Goal: Task Accomplishment & Management: Complete application form

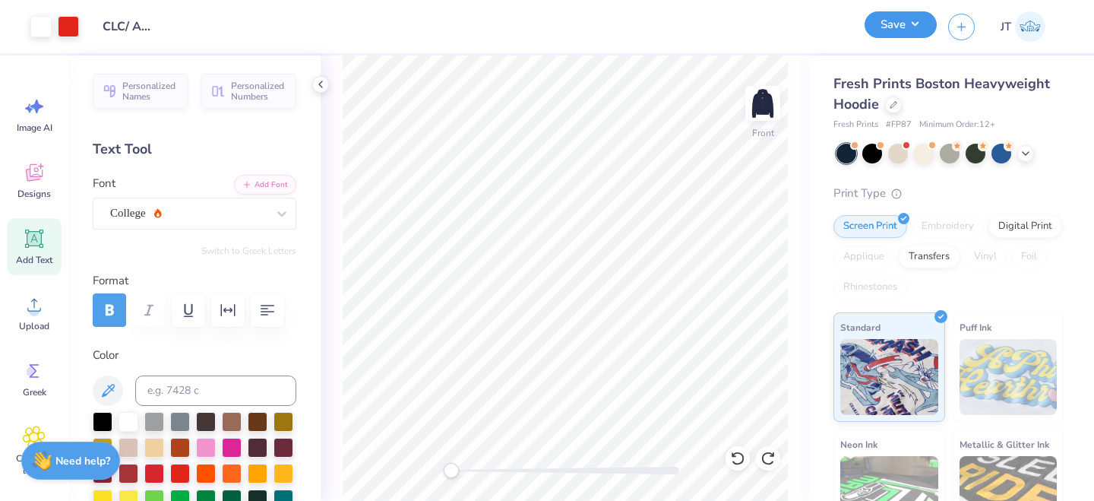
click at [918, 28] on button "Save" at bounding box center [900, 24] width 72 height 27
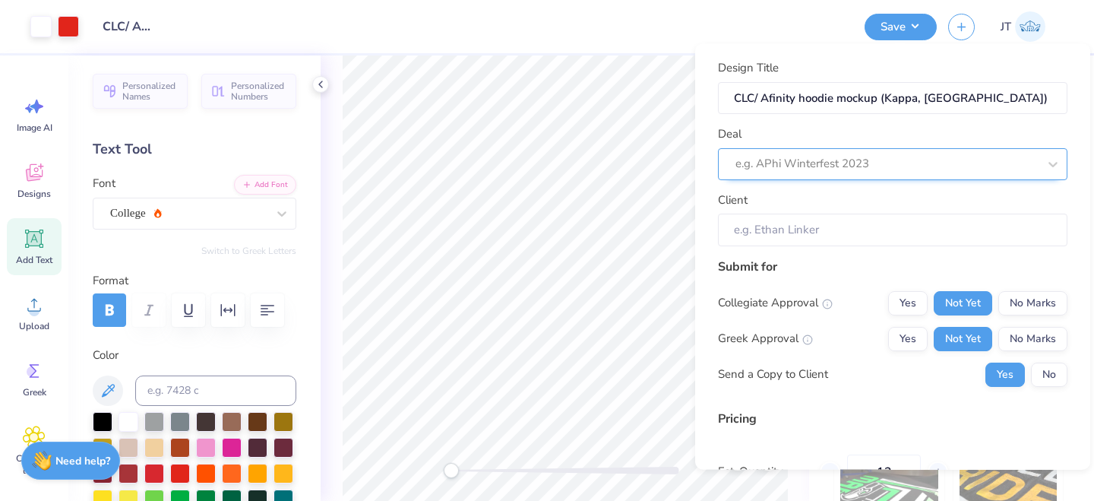
click at [802, 169] on div at bounding box center [886, 163] width 302 height 21
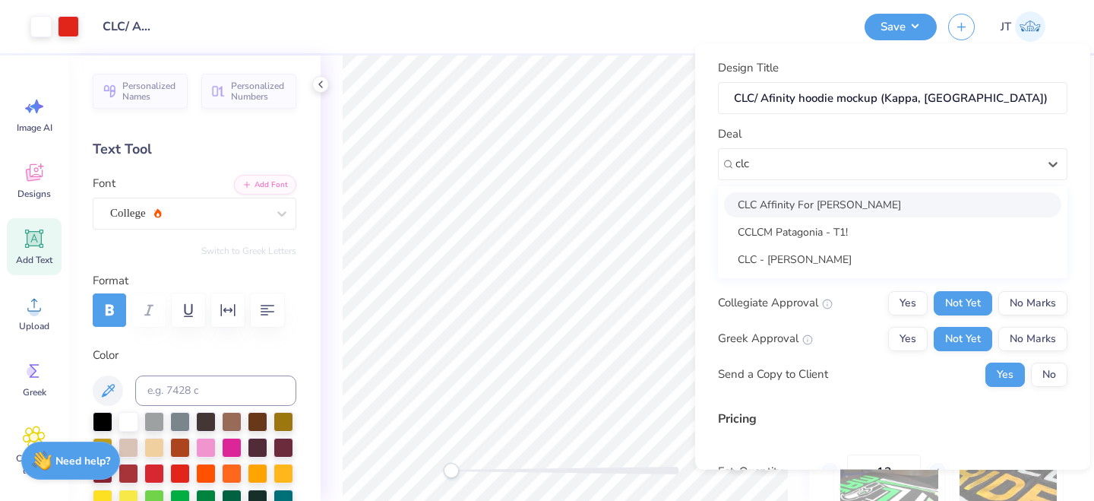
click at [805, 201] on div "CLC Affinity For [PERSON_NAME]" at bounding box center [892, 203] width 337 height 25
type input "clc"
type input "Jolijt Tamanaha"
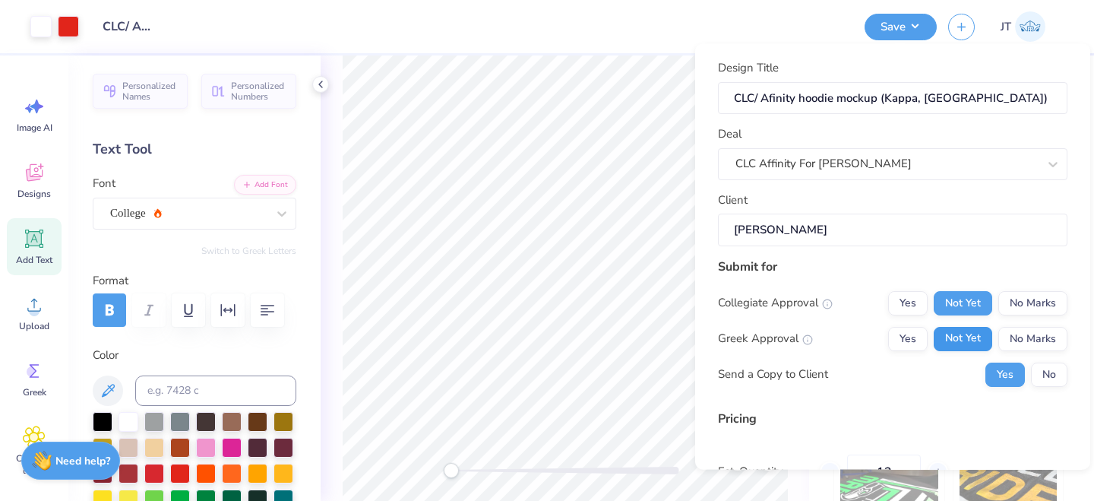
type input "$117.03"
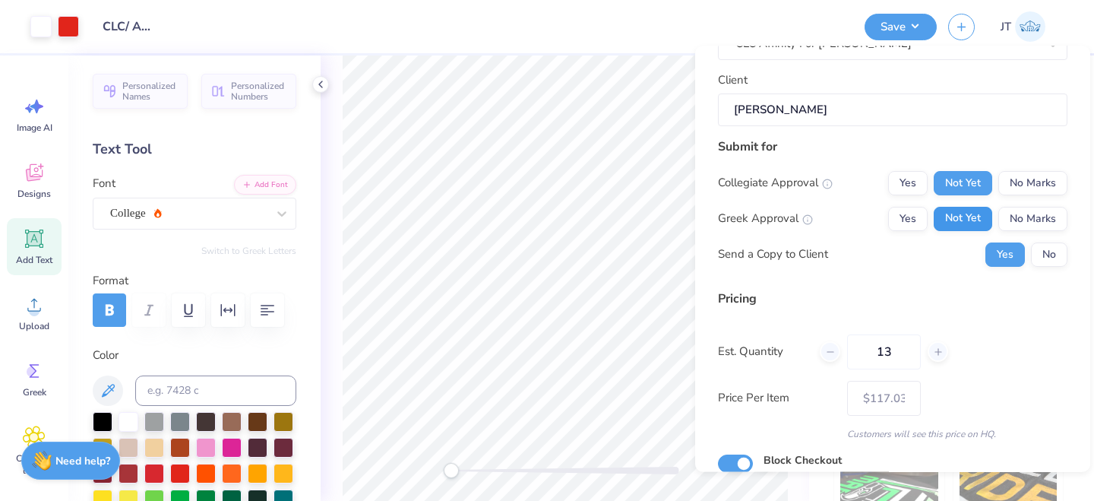
scroll to position [186, 0]
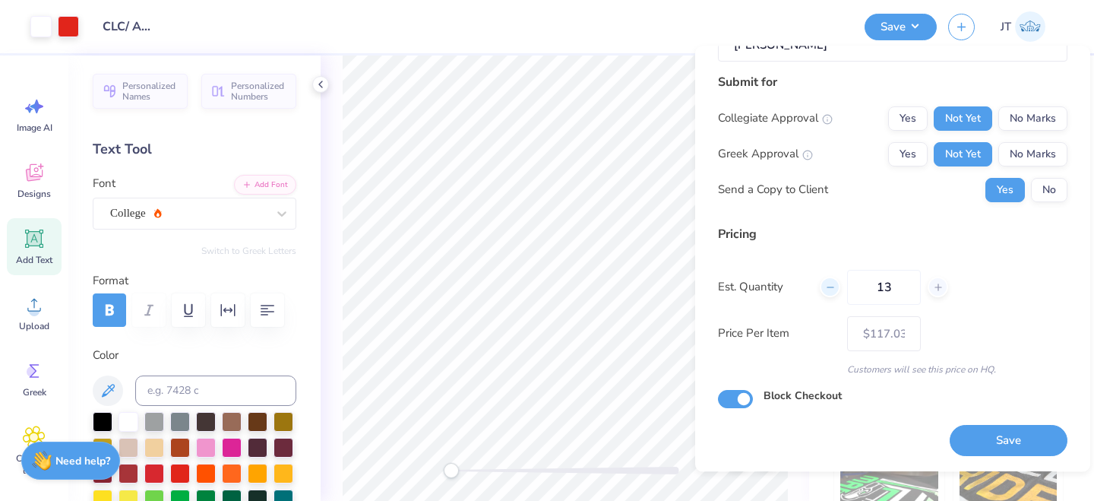
click at [831, 289] on icon at bounding box center [830, 287] width 11 height 11
type input "12"
click at [974, 437] on button "Save" at bounding box center [1009, 440] width 118 height 31
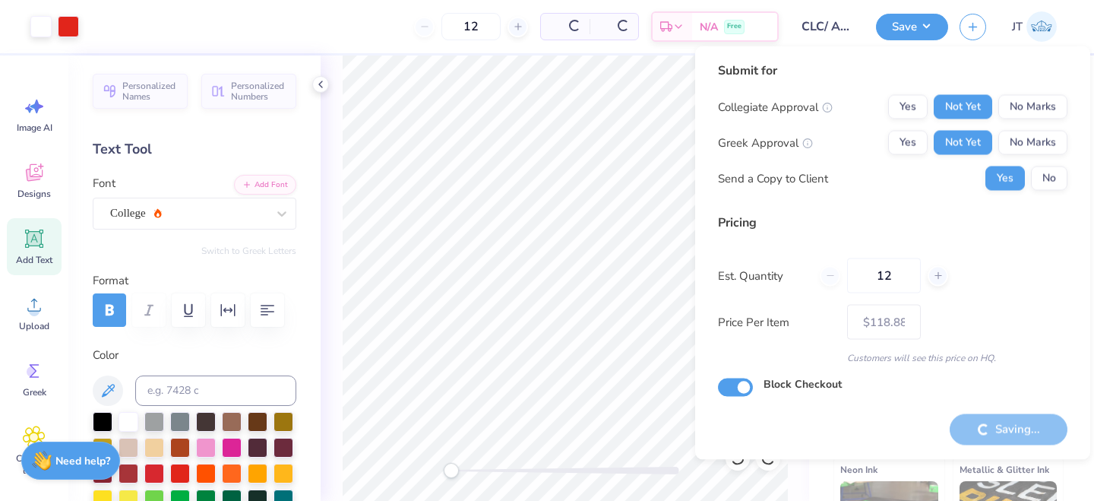
type input "– –"
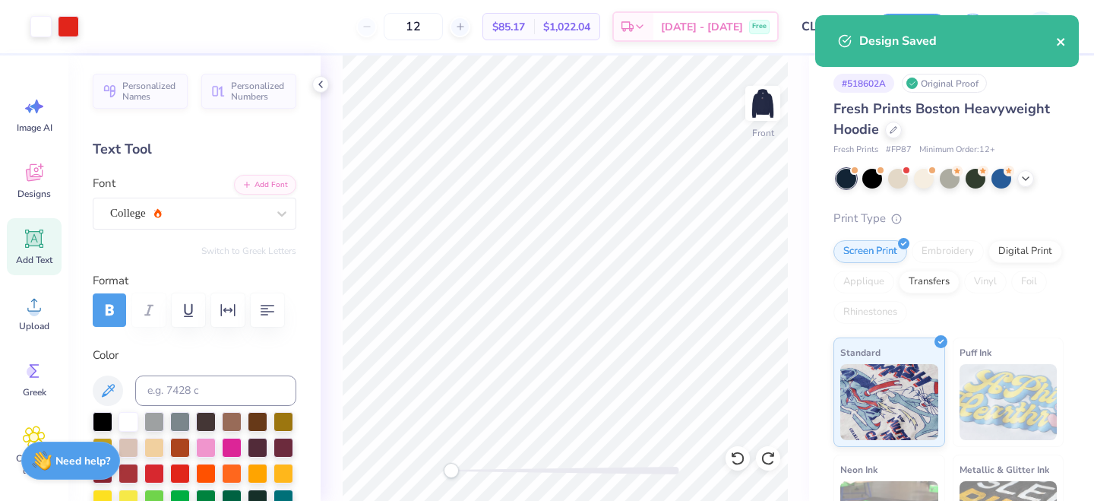
click at [1061, 39] on icon "close" at bounding box center [1061, 42] width 11 height 12
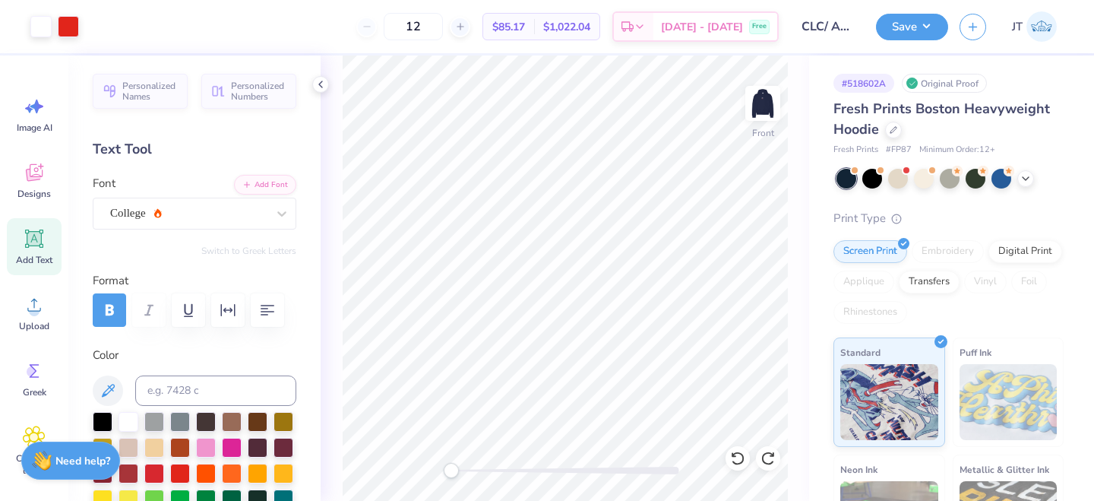
click at [1076, 36] on div "Save JT" at bounding box center [985, 26] width 218 height 53
click at [931, 29] on button "Save" at bounding box center [912, 24] width 72 height 27
click at [970, 29] on icon "button" at bounding box center [972, 24] width 13 height 13
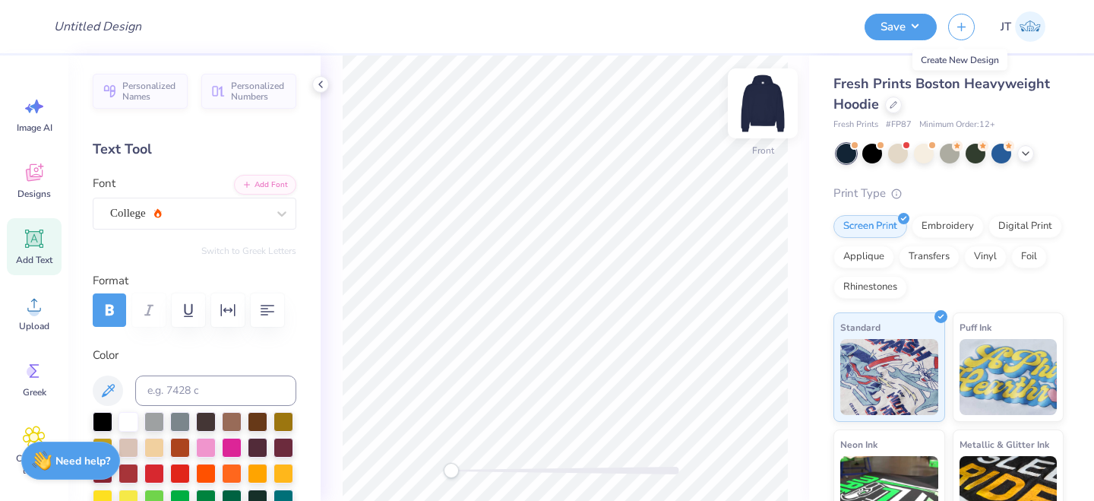
click at [762, 111] on img at bounding box center [762, 103] width 61 height 61
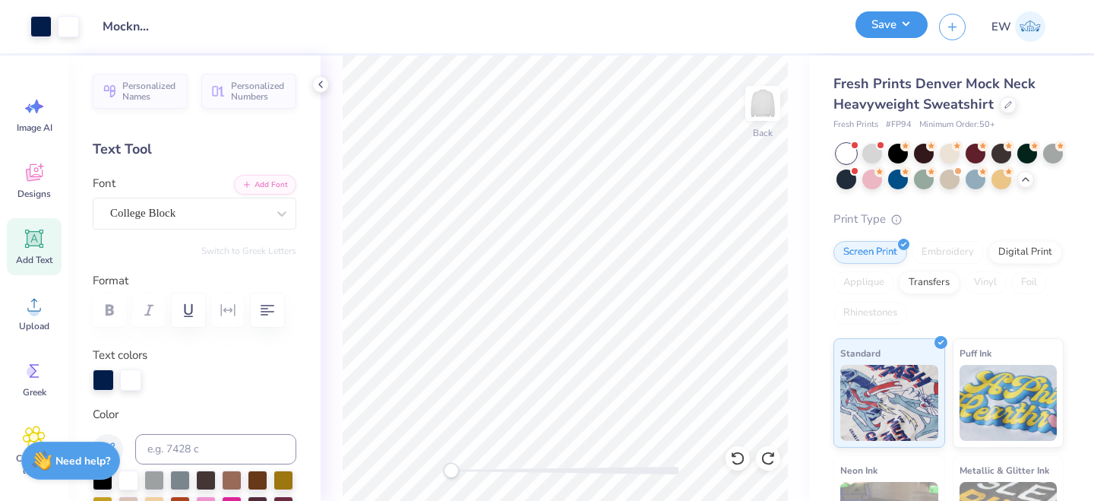
click at [915, 26] on button "Save" at bounding box center [891, 24] width 72 height 27
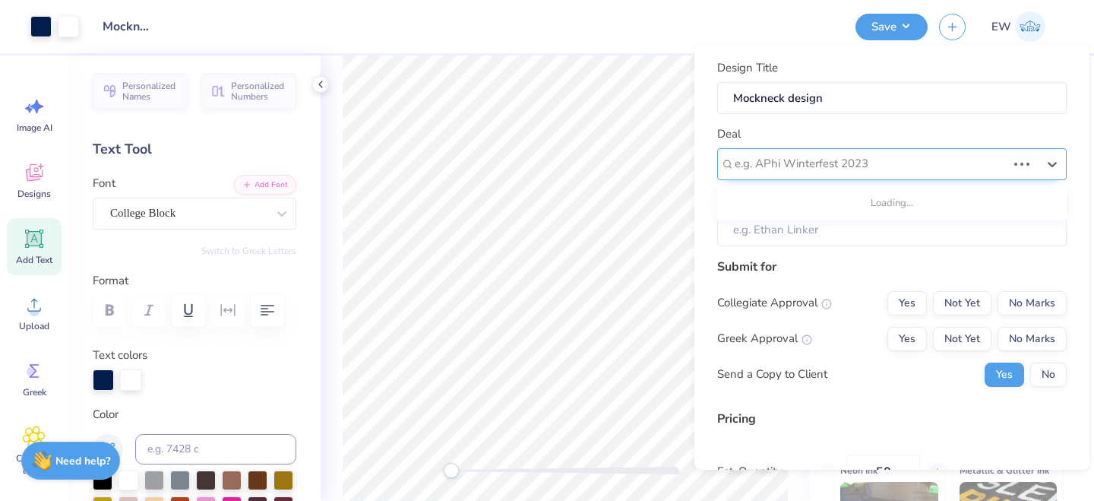
click at [782, 163] on div at bounding box center [871, 163] width 272 height 21
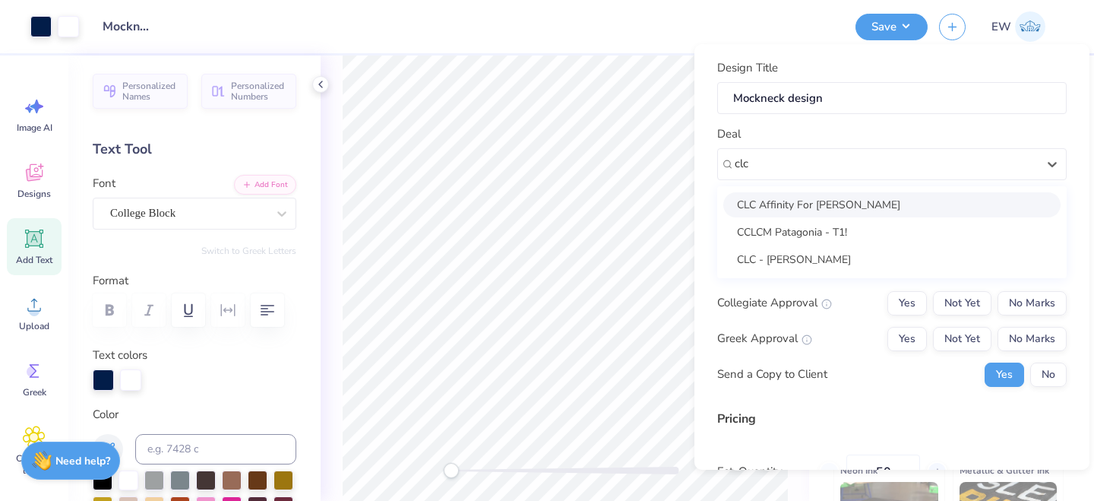
type input "clc"
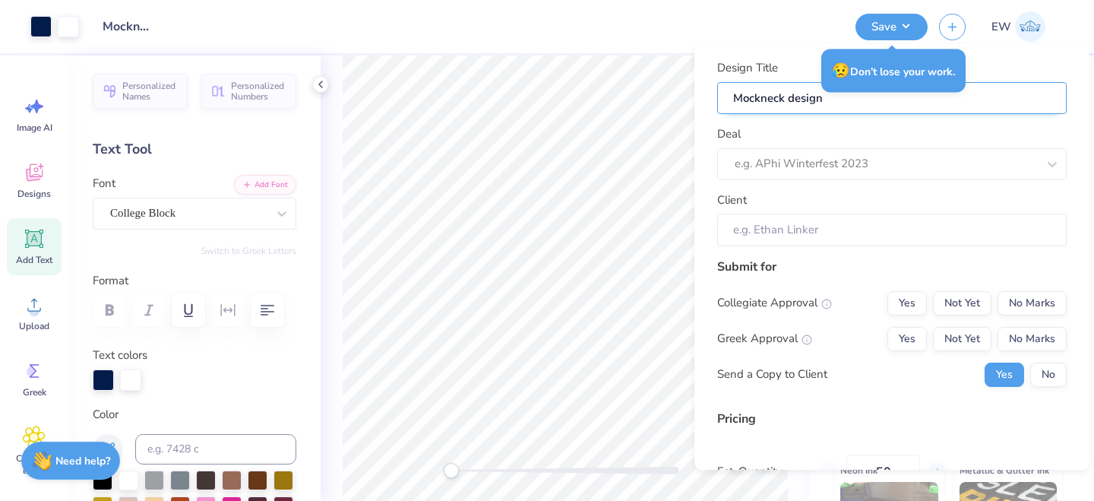
click at [733, 98] on input "Mockneck design" at bounding box center [891, 98] width 349 height 33
click at [848, 105] on input "Mockneck design" at bounding box center [891, 98] width 349 height 33
click at [734, 95] on input "Mockneck design" at bounding box center [891, 98] width 349 height 33
type input "CMockneck design"
type input "CLMockneck design"
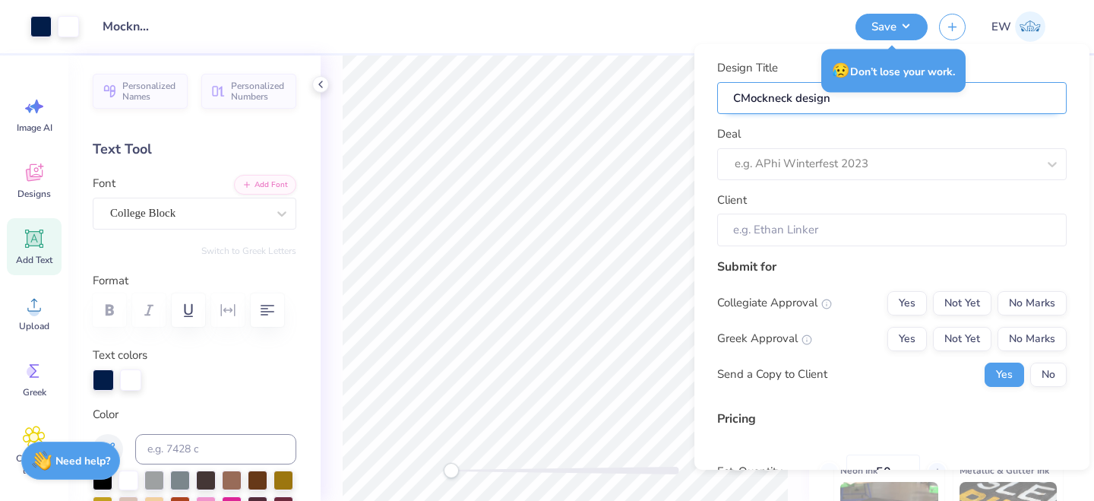
type input "CLMockneck design"
type input "CLCMockneck design"
type input "CLC Mockneck design"
click at [868, 101] on input "CLC Mockneck design" at bounding box center [891, 98] width 349 height 33
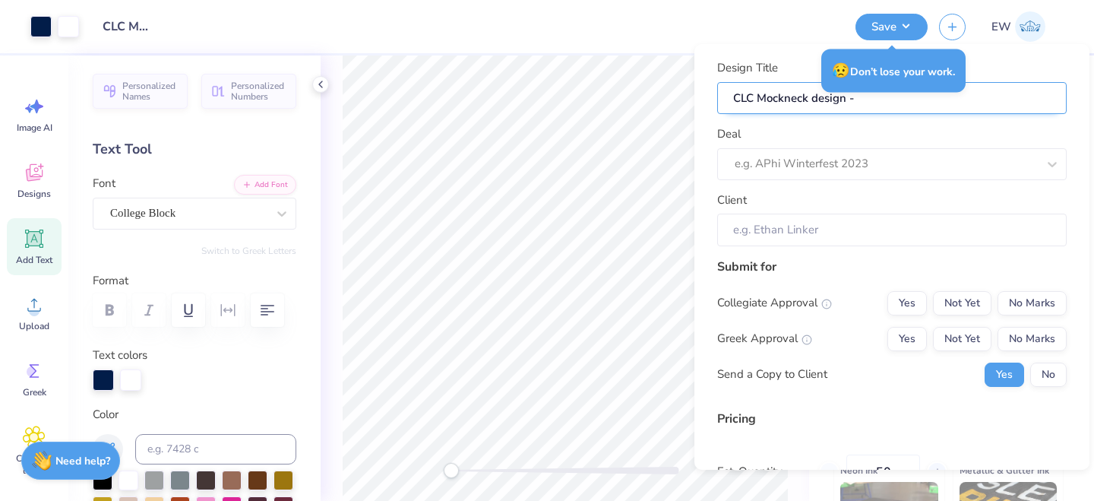
type input "CLC Mockneck design -"
type input "CLC Mockneck design - K"
type input "CLC Mockneck design - Ka"
type input "CLC Mockneck design - Kap"
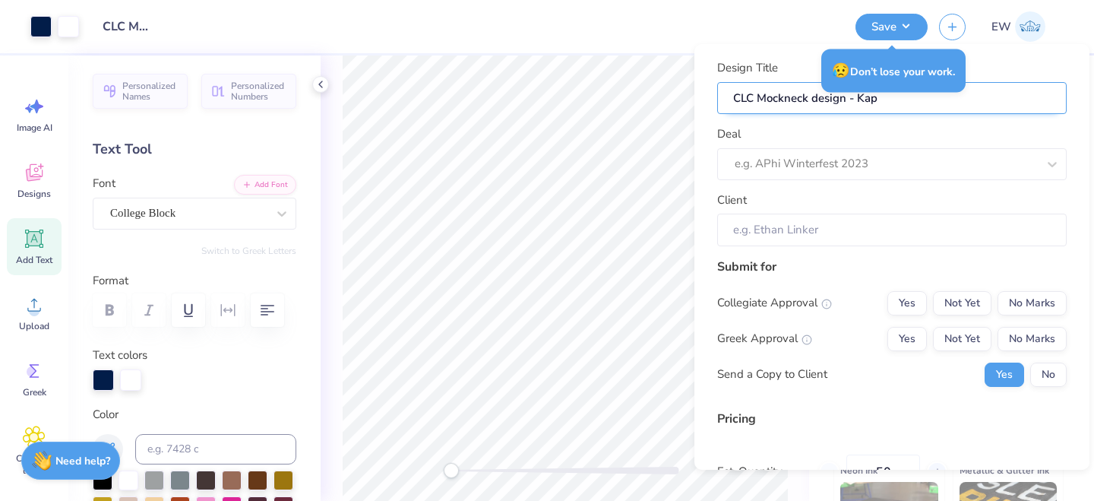
type input "CLC Mockneck design - Kapp"
type input "CLC Mockneck design - Kappa"
type input "CLC Mockneck design - Kappa,"
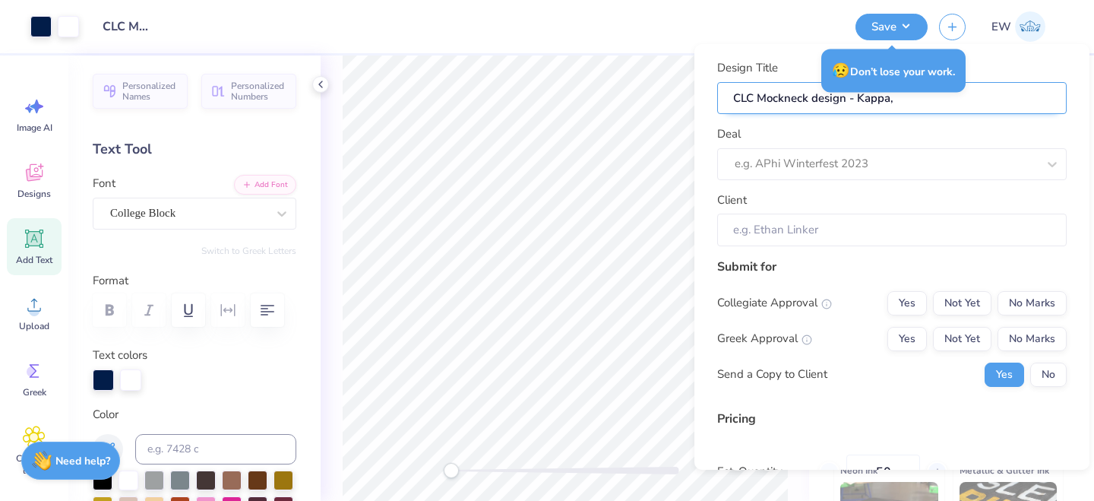
type input "CLC Mockneck design - Kappa,"
type input "CLC Mockneck design - Kappa, M"
type input "CLC Mockneck design - Kappa, Mi"
type input "CLC Mockneck design - Kappa, Mich"
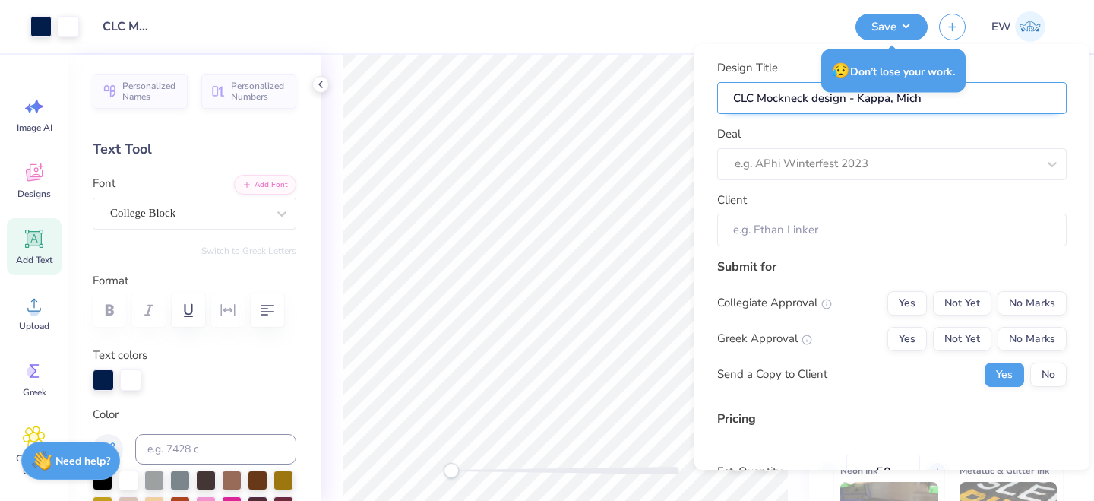
type input "CLC Mockneck design - Kappa, Mich"
type input "CLC Mockneck design - Kappa, Michi"
type input "CLC Mockneck design - Kappa, Michig"
type input "CLC Mockneck design - Kappa, Michiga"
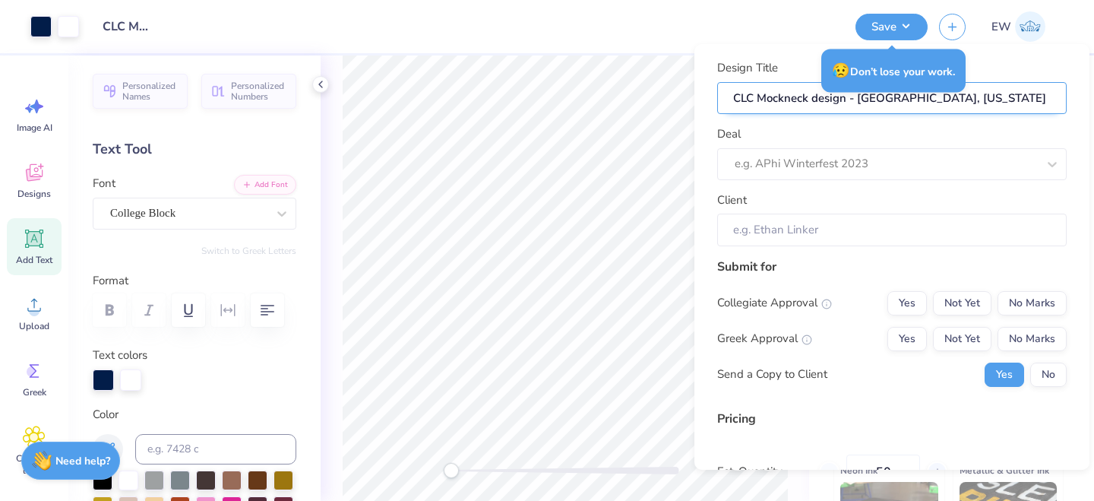
type input "CLC Mockneck design - Kappa, Michigan"
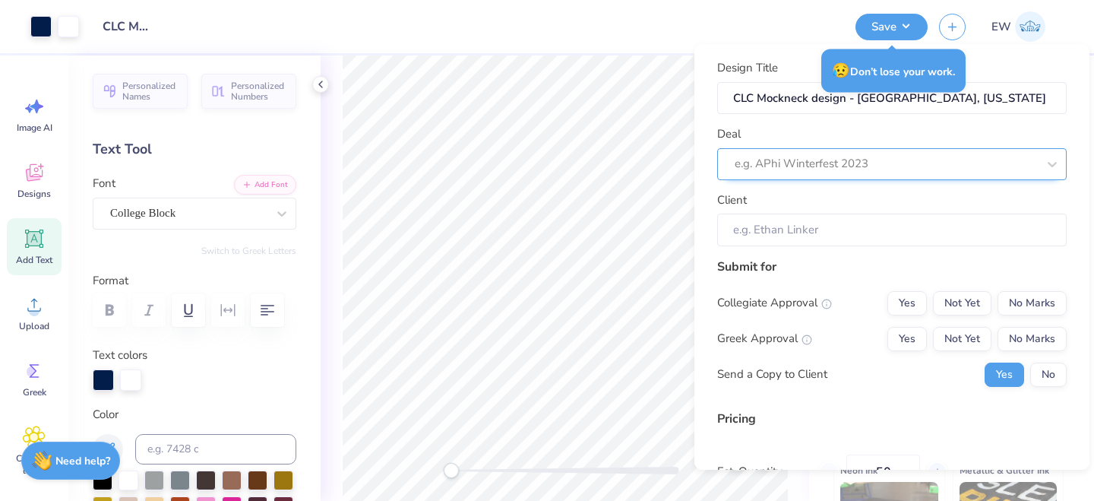
click at [848, 167] on div at bounding box center [886, 163] width 302 height 21
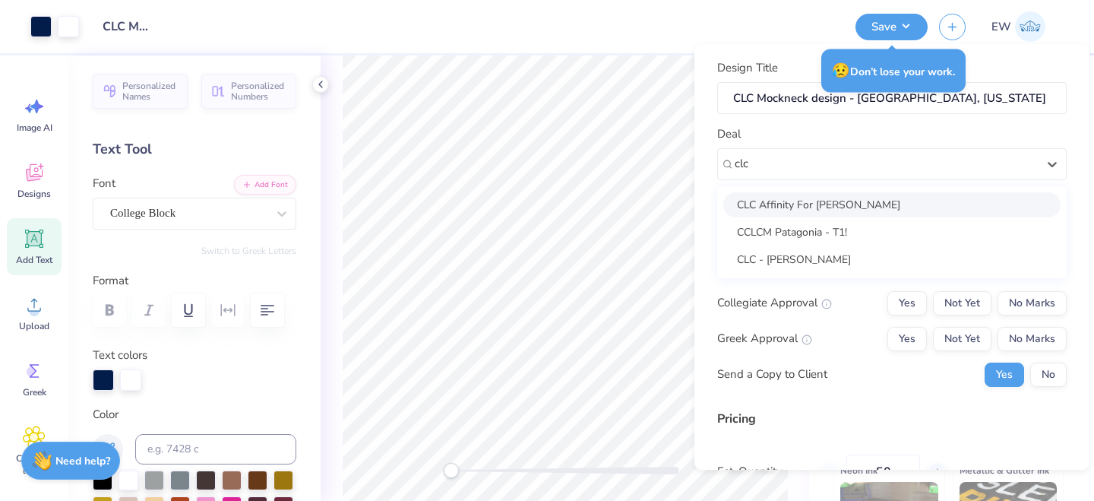
click at [842, 205] on div "CLC Affinity For [PERSON_NAME]" at bounding box center [891, 204] width 337 height 25
type input "clc"
type input "[PERSON_NAME]"
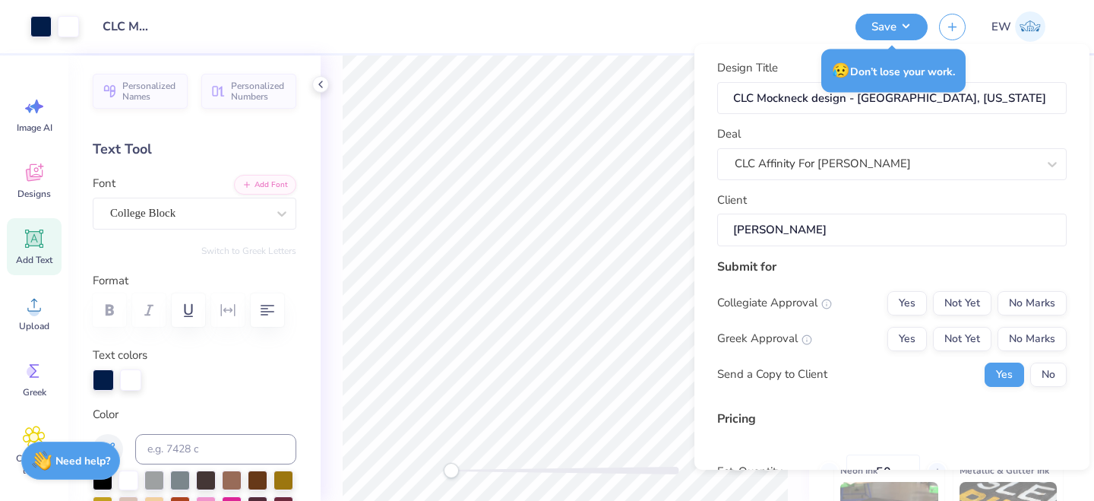
type input "$74.41"
click at [839, 238] on input "[PERSON_NAME]" at bounding box center [891, 229] width 349 height 33
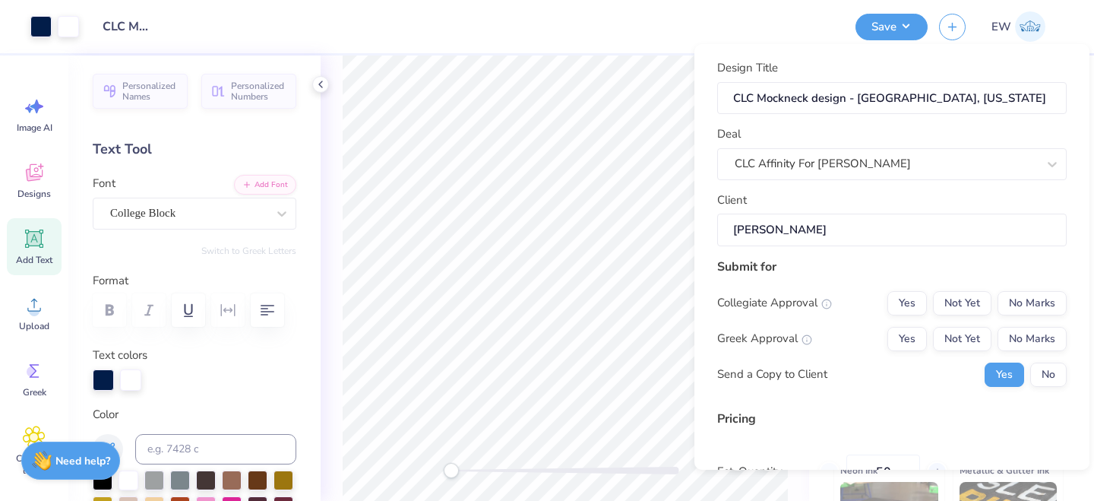
click at [808, 229] on input "[PERSON_NAME]" at bounding box center [891, 229] width 349 height 33
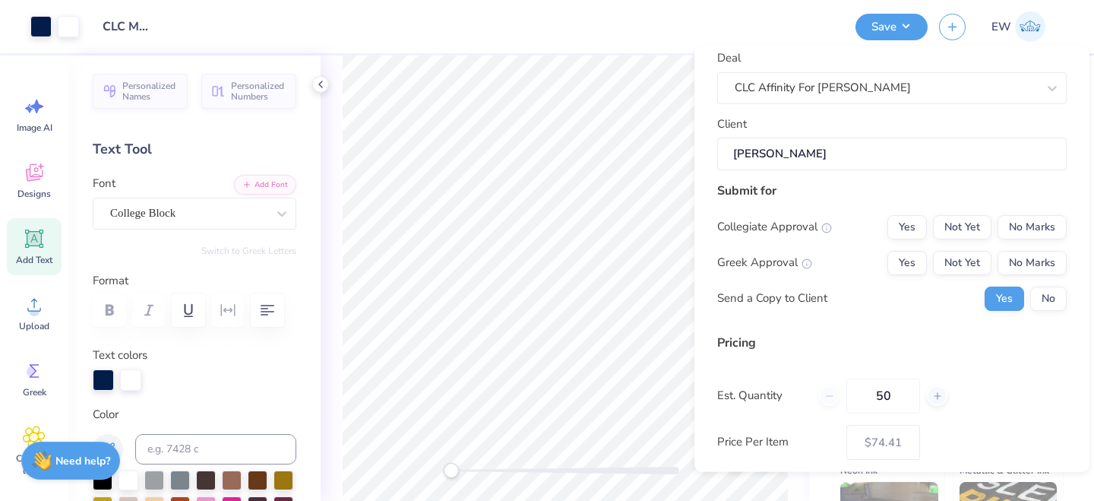
click at [824, 150] on input "[PERSON_NAME]" at bounding box center [891, 154] width 349 height 33
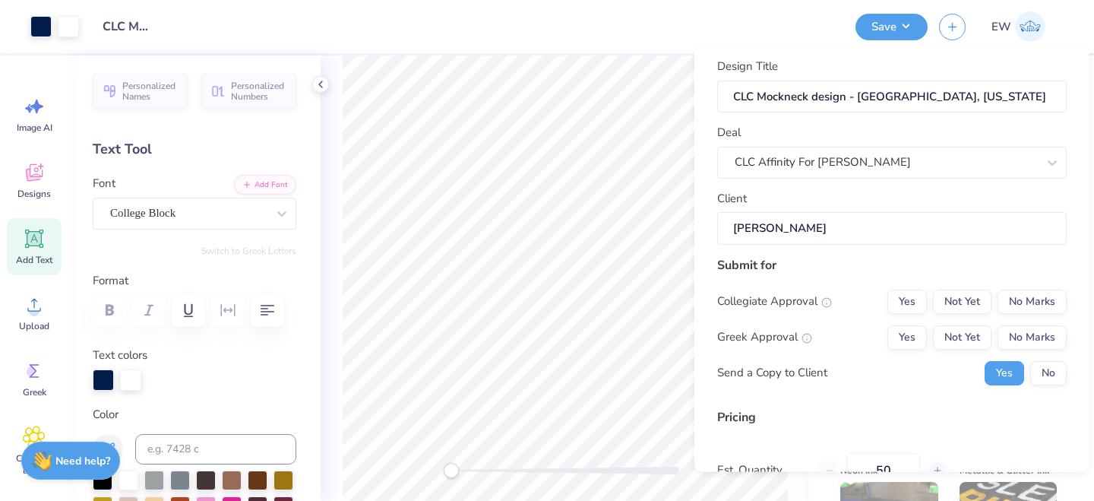
scroll to position [0, 0]
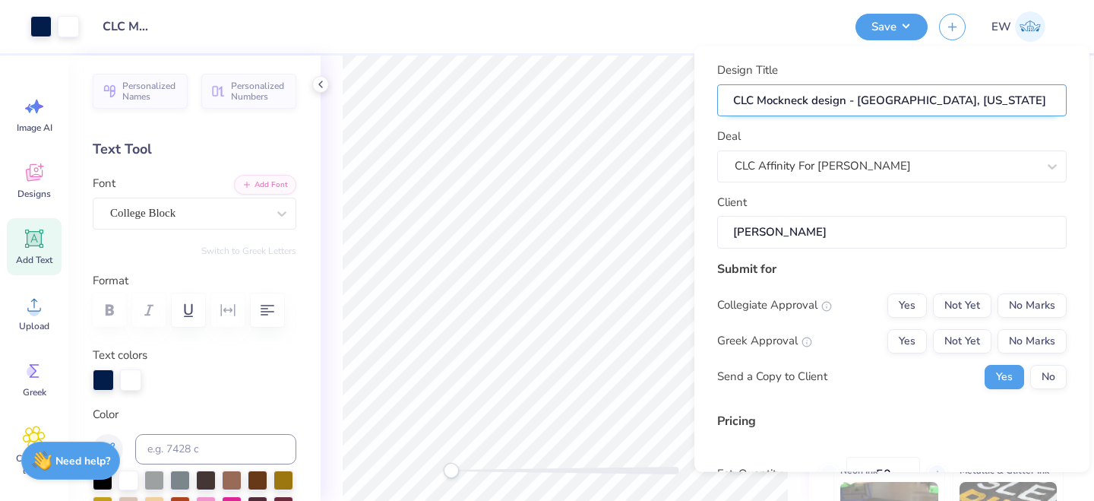
click at [818, 100] on input "CLC Mockneck design - Kappa, Michigan" at bounding box center [891, 100] width 349 height 33
type input "CLC Mockneck - Kappa, Michigan"
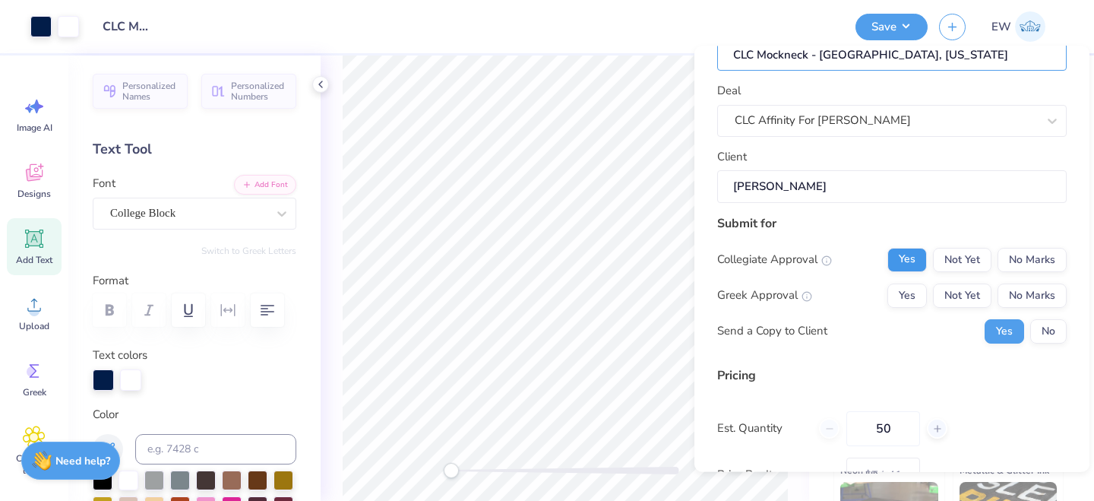
scroll to position [47, 0]
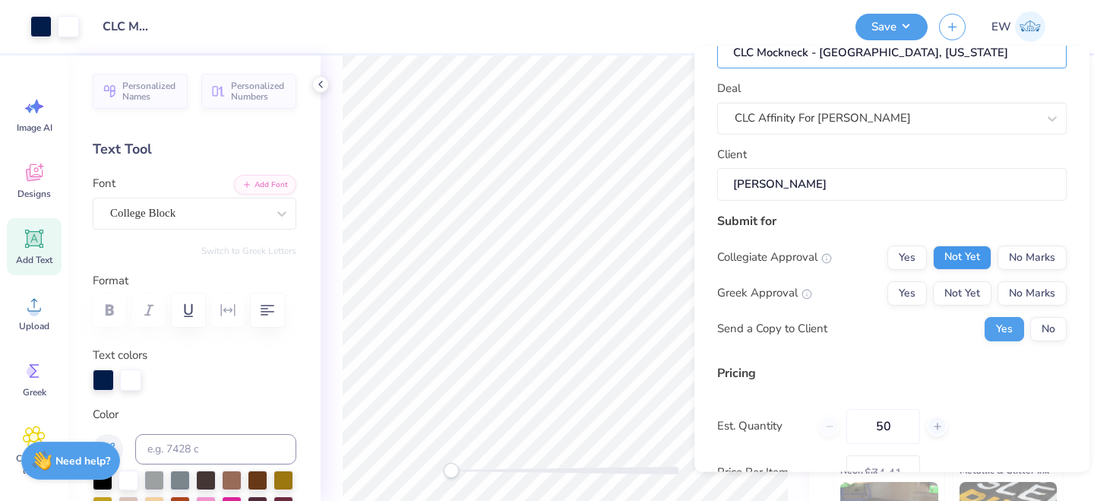
type input "CLC Mockneck - Kappa, Michigan"
click at [956, 259] on button "Not Yet" at bounding box center [962, 257] width 58 height 24
click at [962, 301] on button "Not Yet" at bounding box center [962, 293] width 58 height 24
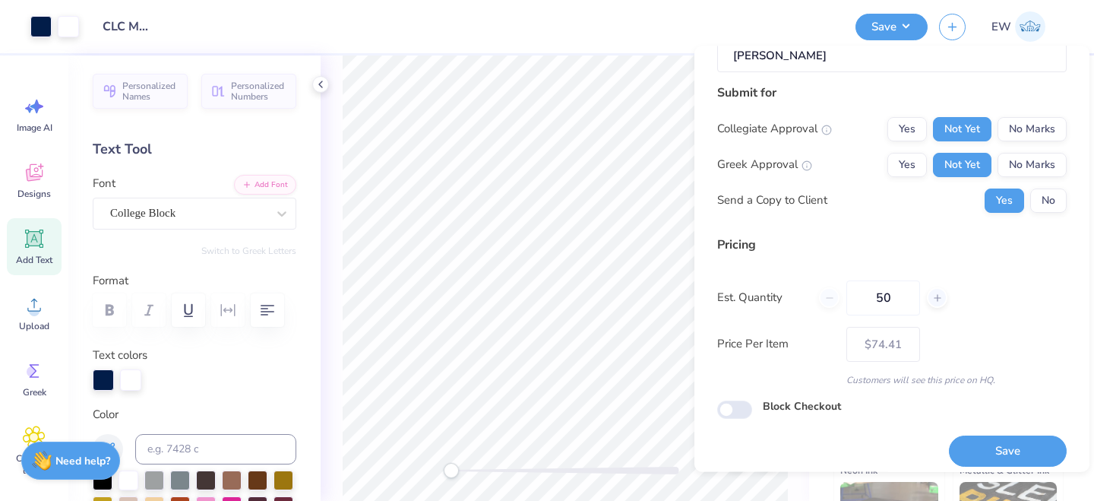
scroll to position [179, 0]
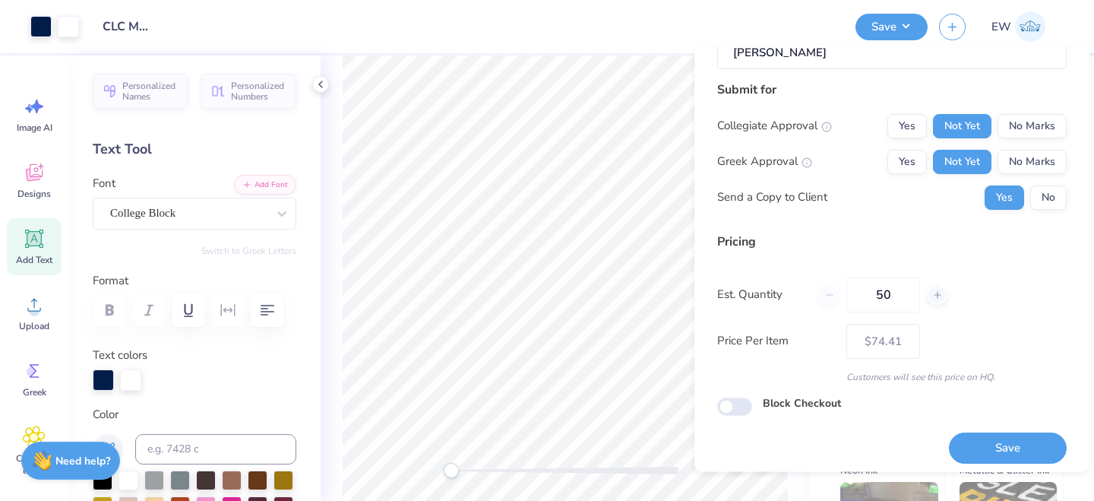
click at [829, 297] on div "50" at bounding box center [883, 294] width 128 height 35
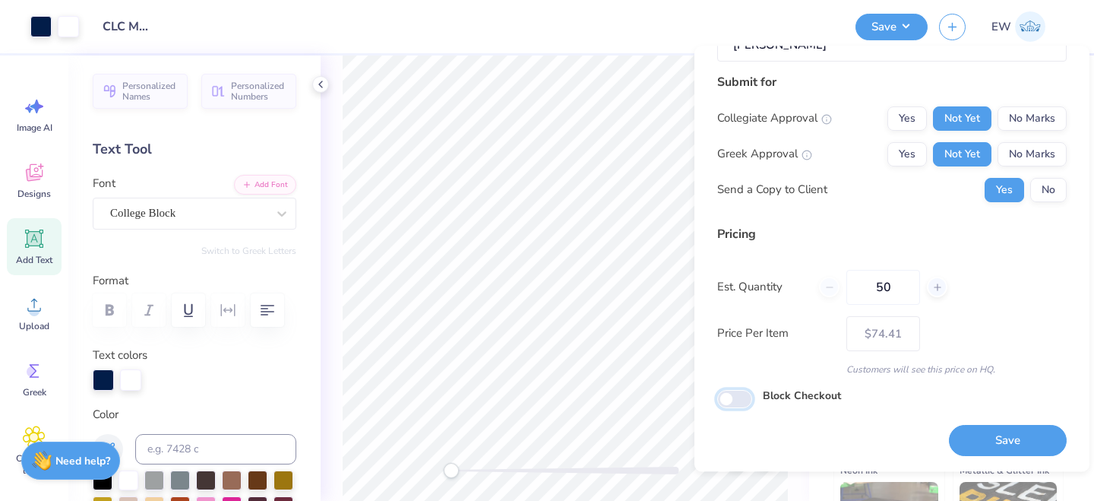
click at [741, 396] on input "Block Checkout" at bounding box center [734, 399] width 35 height 18
checkbox input "true"
click at [968, 434] on button "Save" at bounding box center [1008, 440] width 118 height 31
type input "$74.41"
click at [1033, 30] on img at bounding box center [1030, 26] width 30 height 30
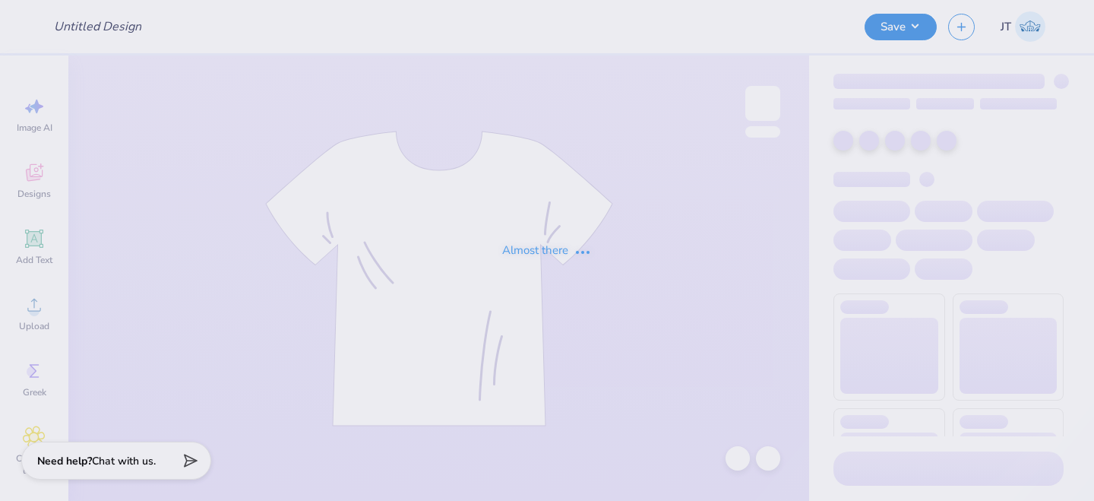
type input "CLC Mockneck - Kappa, Michigan"
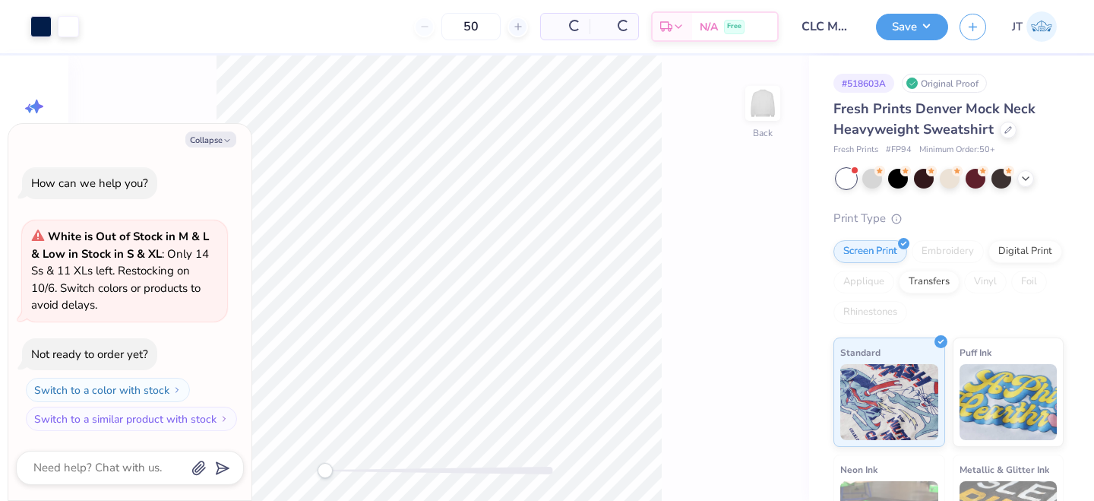
type textarea "x"
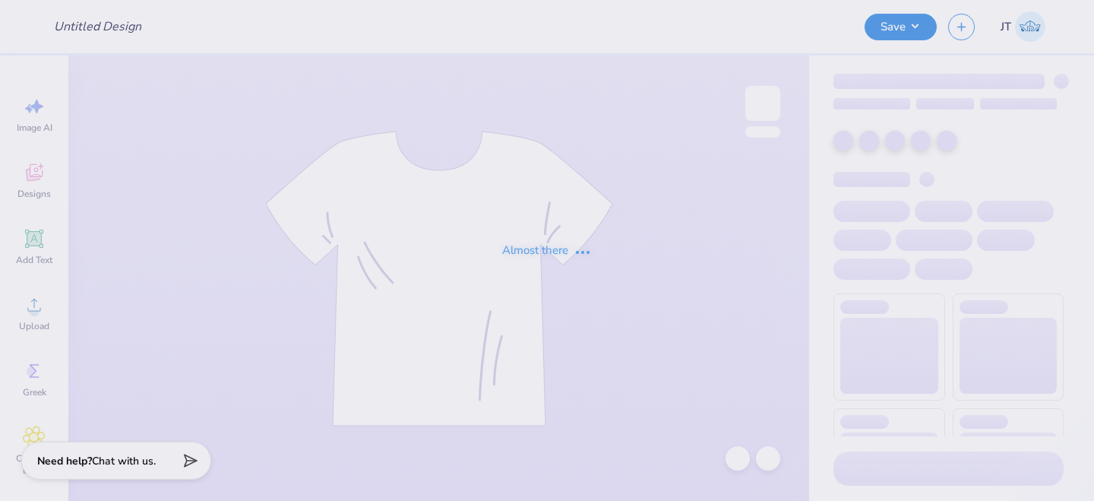
type input "CLC/ Afinity hoodie mockup (Kappa, UT)"
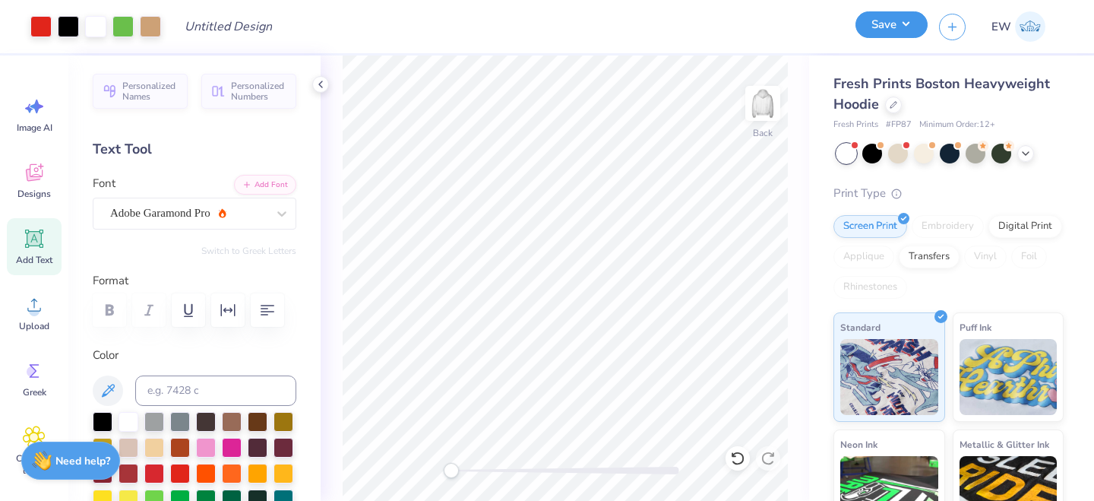
click at [917, 25] on button "Save" at bounding box center [891, 24] width 72 height 27
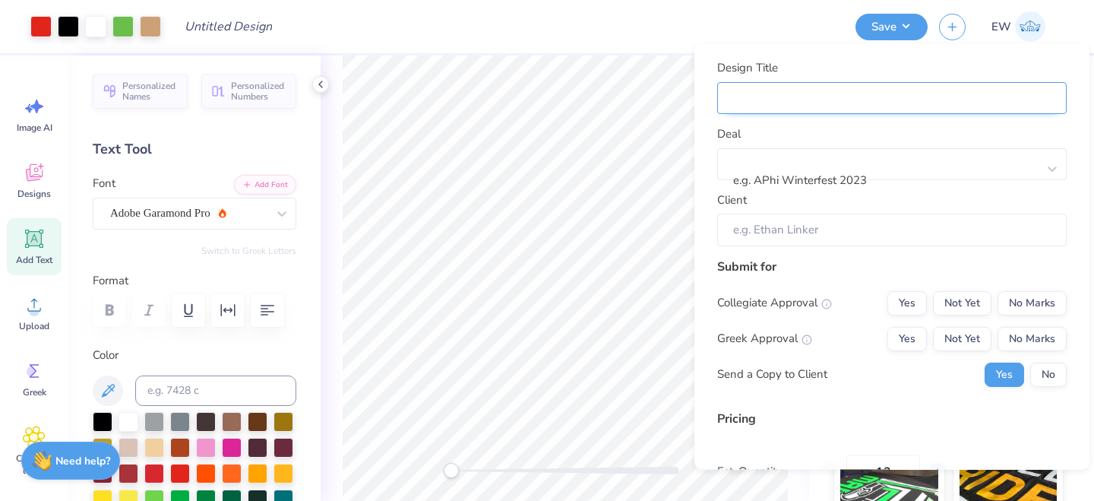
click at [836, 103] on input "Design Title" at bounding box center [891, 97] width 349 height 33
type input "s"
type input "sw"
type input "swer"
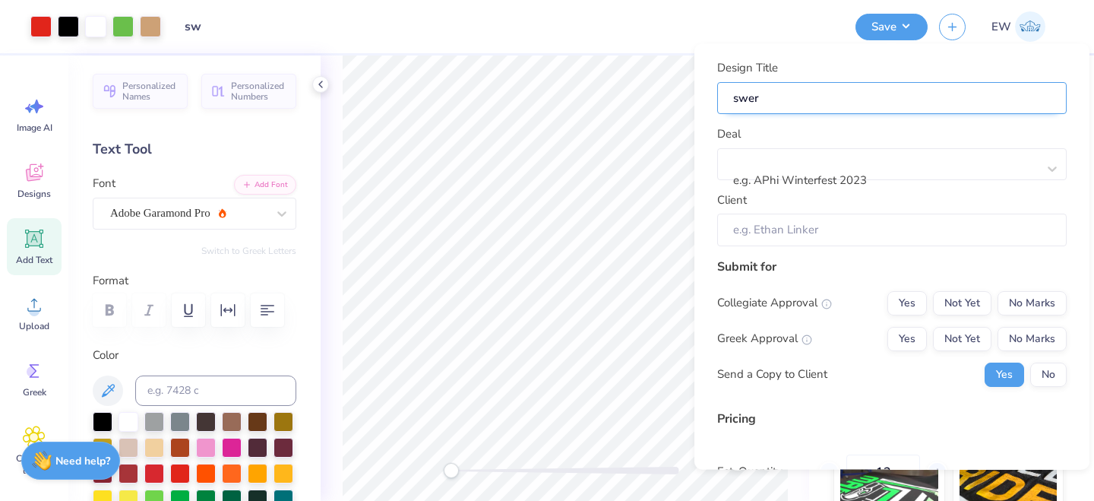
type input "swer"
type input "swe"
type input "sweat"
type input "sweats"
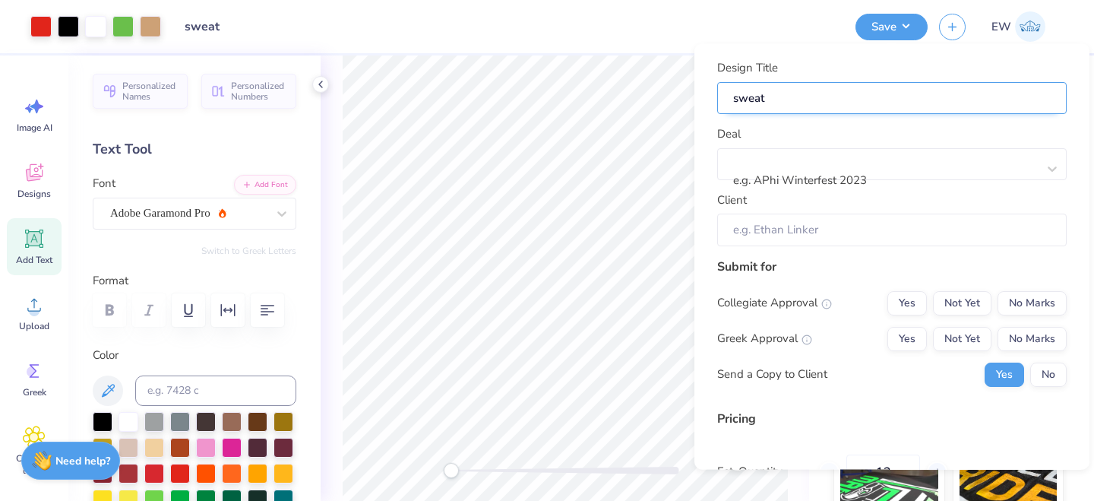
type input "sweats"
type input "sweatsh"
type input "sweatshi"
type input "sweatshit"
type input "sweatshirt"
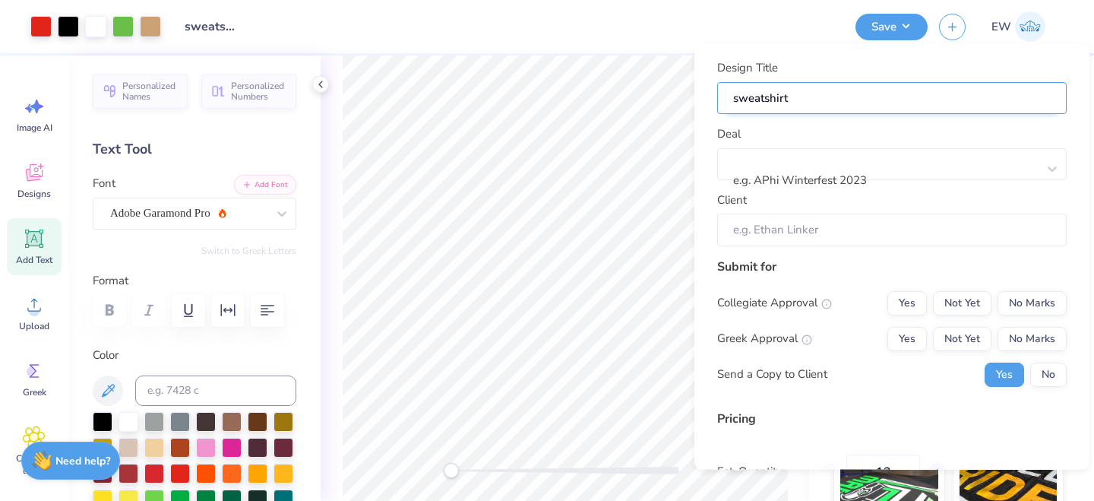
type input "sweatshirt d"
type input "sweatshirt de"
type input "sweatshirt des"
type input "sweatshirt desi"
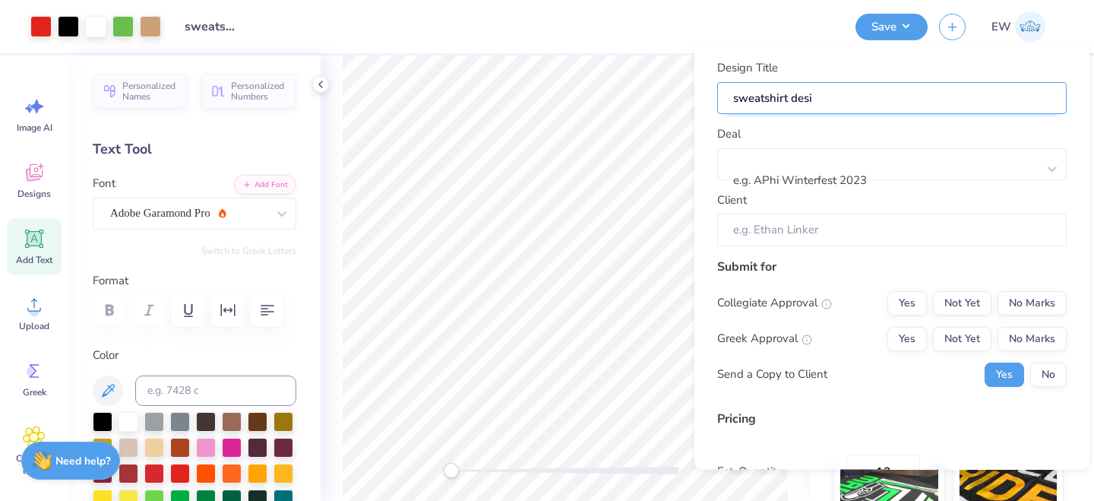
type input "sweatshirt desig"
type input "sweatshirt design"
type input "sweatshirt design -"
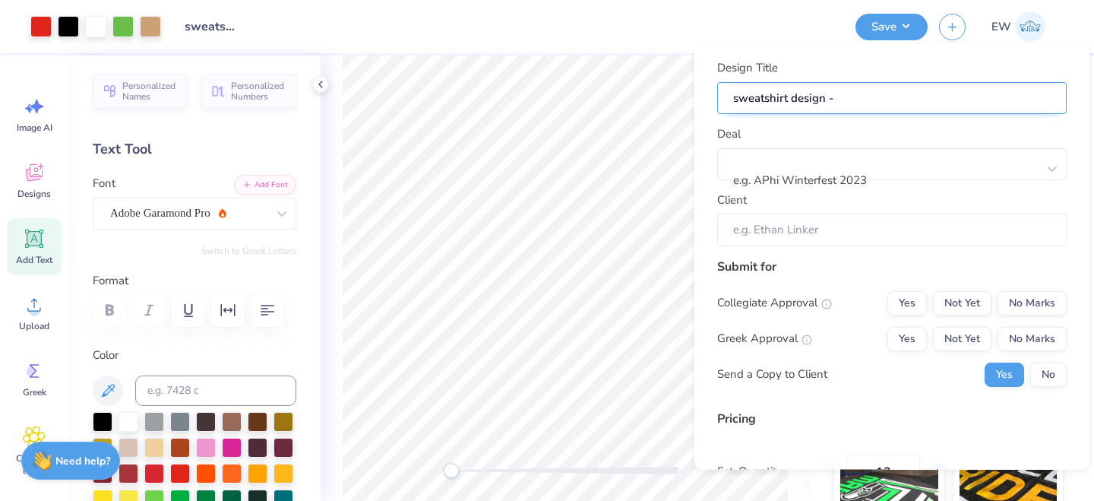
type input "sweatshirt design -"
type input "sweatshirt design - k"
type input "sweatshirt design - ka"
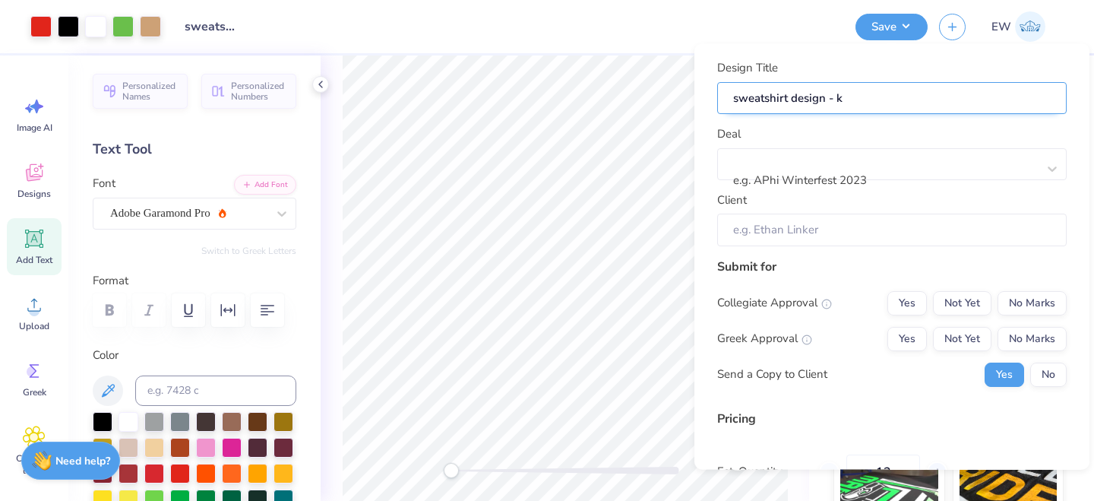
type input "sweatshirt design - ka"
type input "sweatshirt design - kap"
type input "sweatshirt design - [PERSON_NAME]"
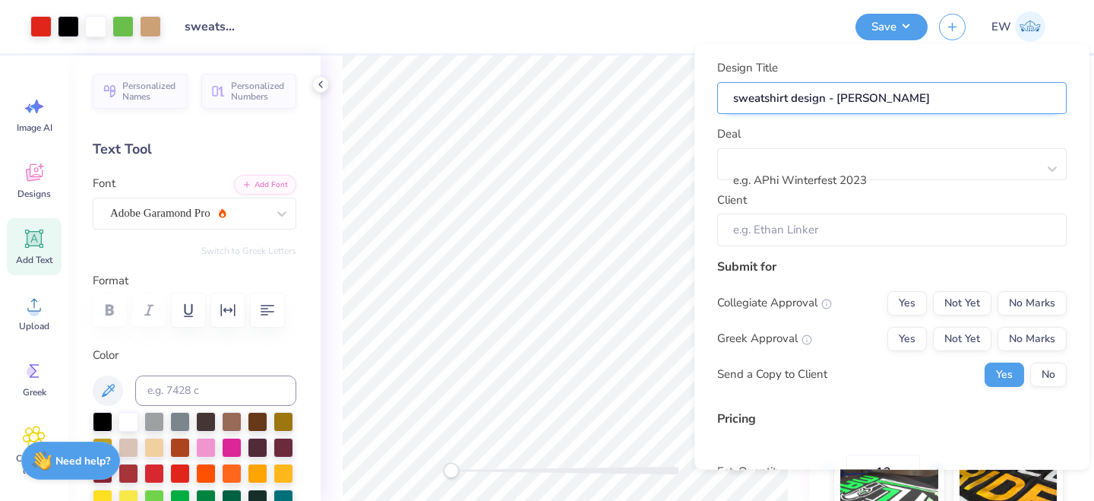
type input "sweatshirt design - kappa"
type input "sweatshirt design - kappa,"
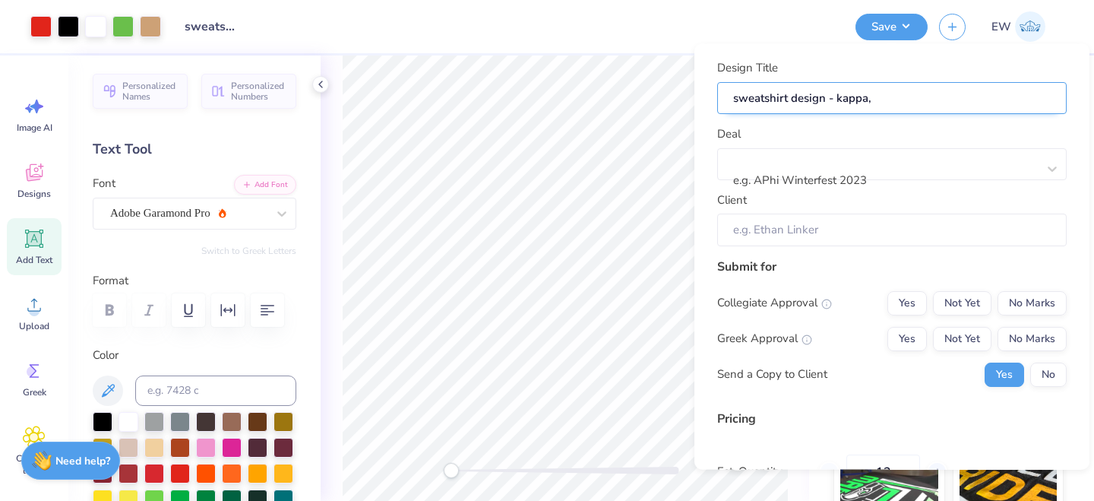
type input "sweatshirt design - kappa,"
type input "sweatshirt design - kappa, t"
type input "sweatshirt design - kappa, te"
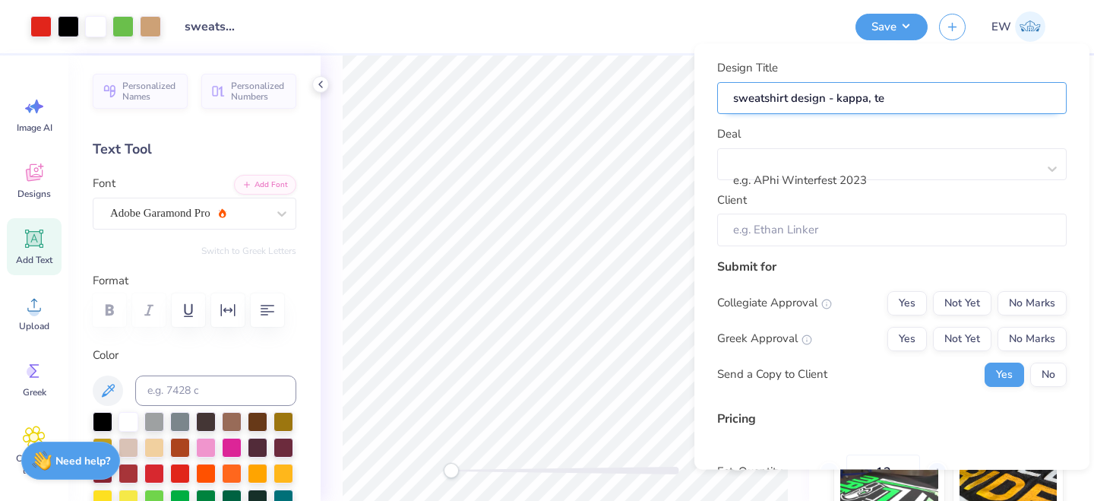
type input "sweatshirt design - kappa, tex"
type input "sweatshirt design - kappa, texa"
type input "sweatshirt design - [GEOGRAPHIC_DATA], [US_STATE]"
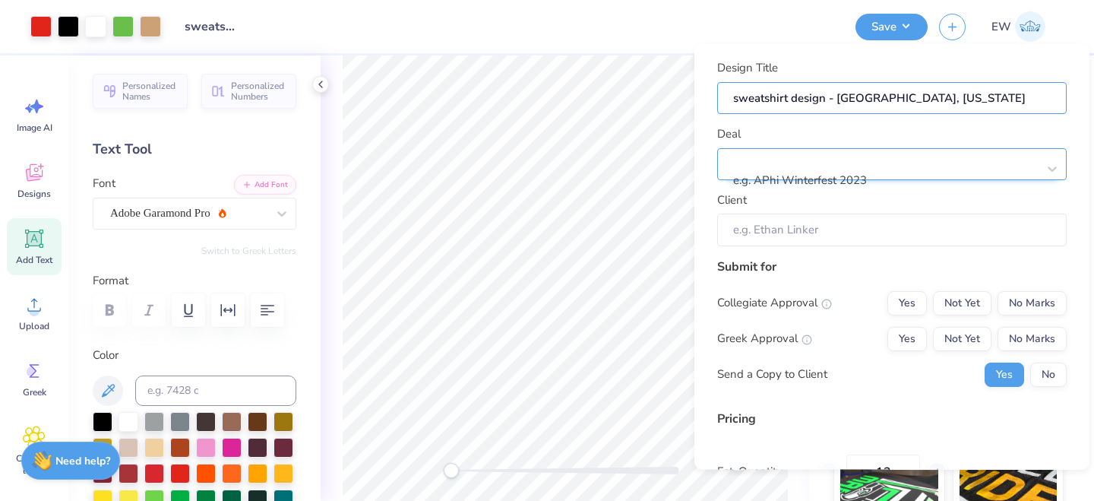
type input "sweatshirt design - [GEOGRAPHIC_DATA], [US_STATE]"
click at [832, 170] on div at bounding box center [857, 160] width 245 height 21
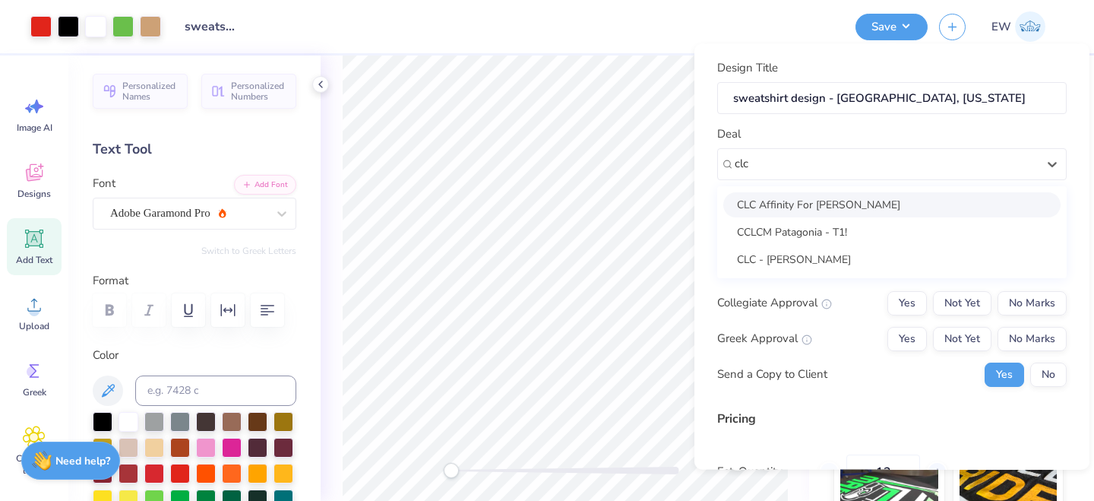
click at [831, 206] on div "CLC Affinity For [PERSON_NAME]" at bounding box center [891, 203] width 337 height 25
type input "clc"
type input "[PERSON_NAME]"
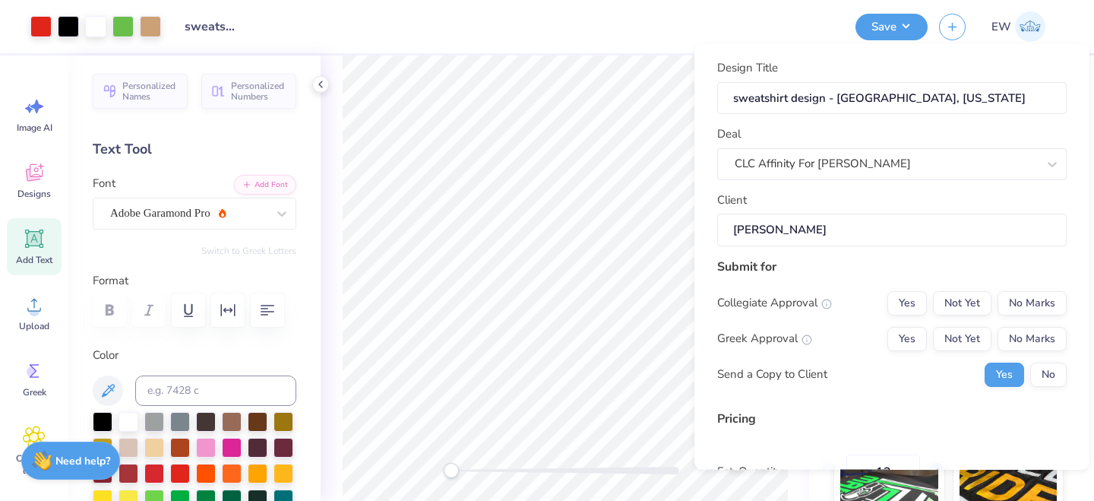
type input "$107.09"
click at [956, 299] on button "Not Yet" at bounding box center [962, 302] width 58 height 24
click at [957, 340] on button "Not Yet" at bounding box center [962, 338] width 58 height 24
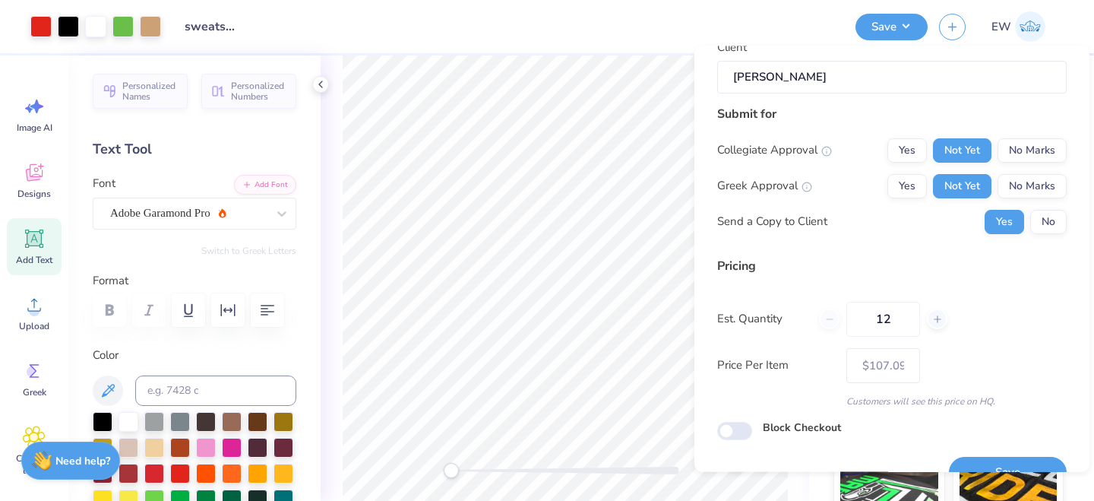
scroll to position [182, 0]
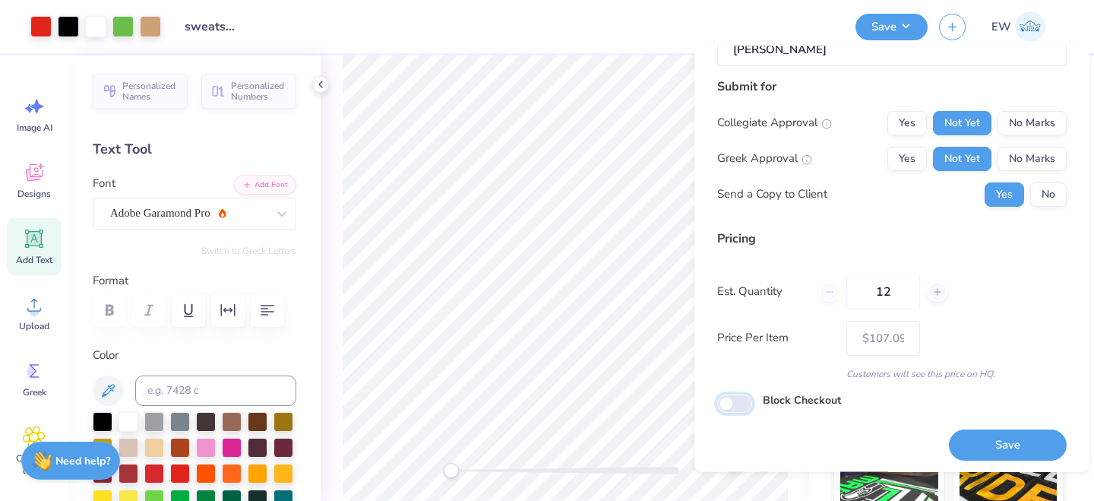
click at [741, 400] on input "Block Checkout" at bounding box center [734, 403] width 35 height 18
checkbox input "true"
click at [994, 442] on button "Save" at bounding box center [1008, 445] width 118 height 31
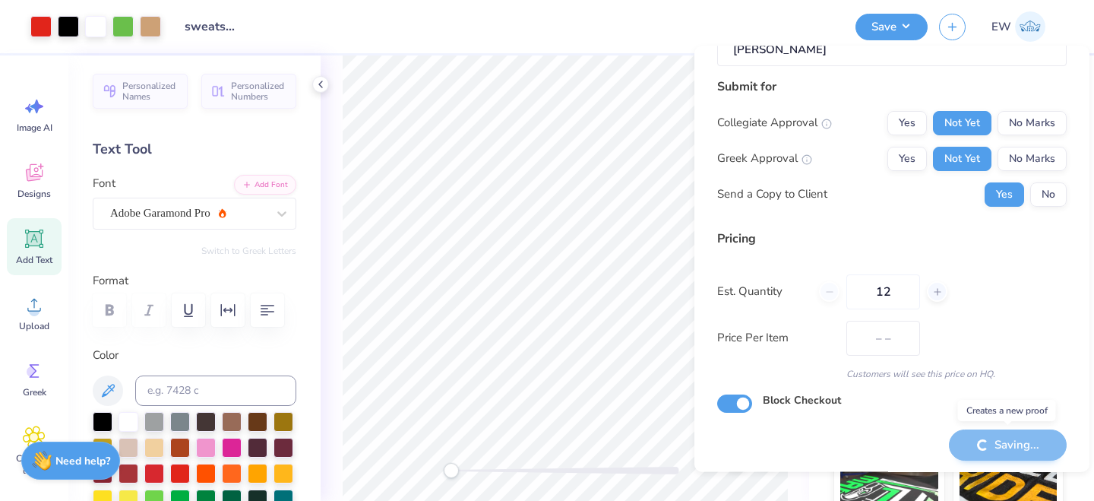
type input "$107.09"
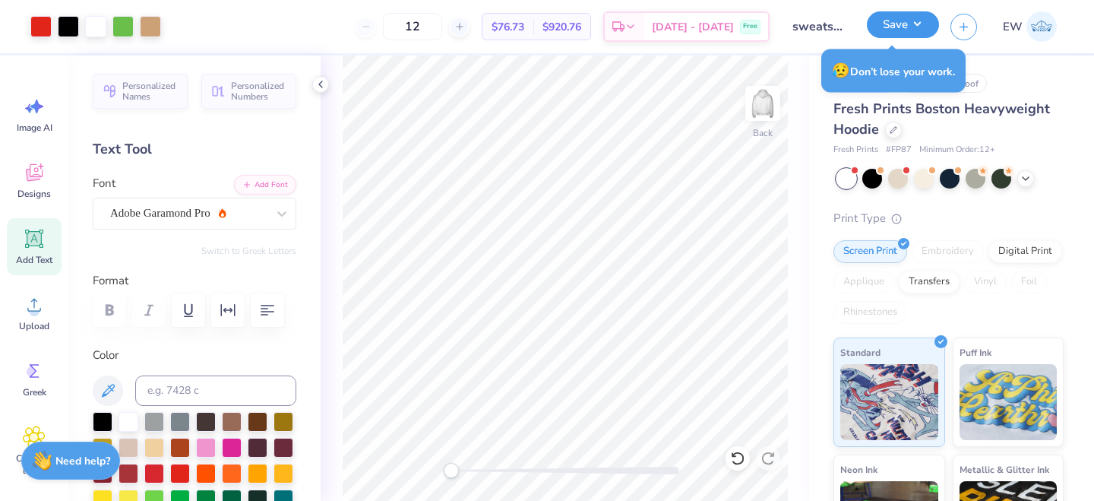
click at [891, 32] on button "Save" at bounding box center [903, 24] width 72 height 27
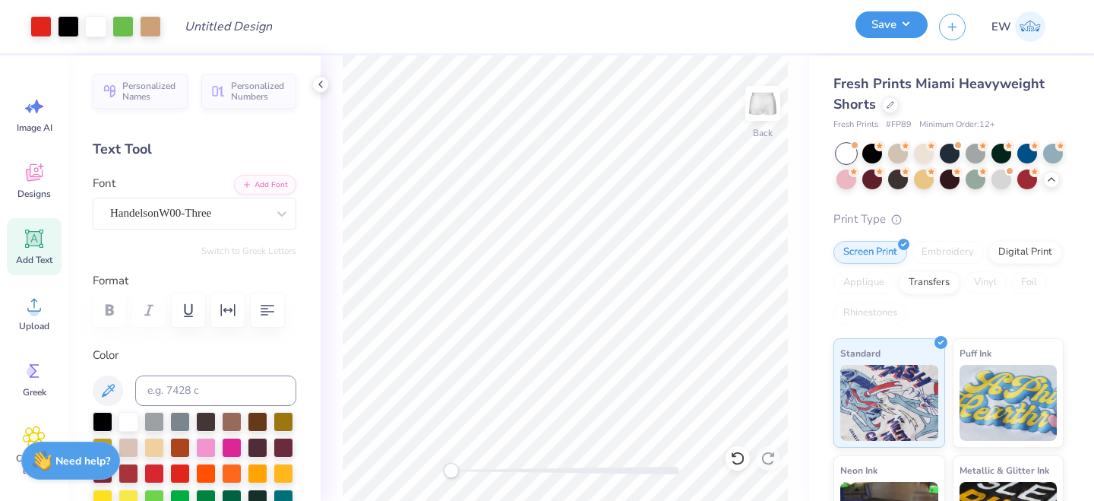
click at [897, 28] on button "Save" at bounding box center [891, 24] width 72 height 27
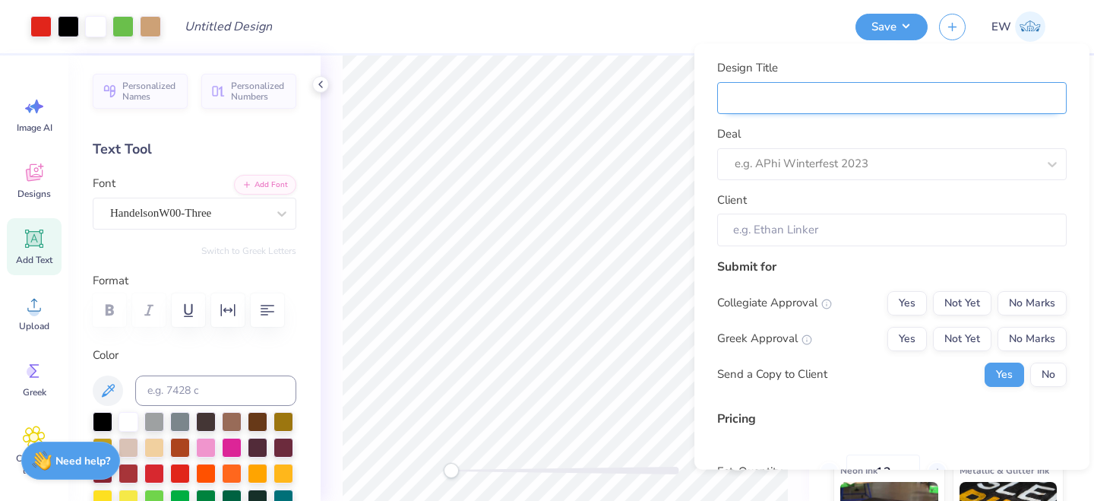
click at [798, 89] on input "Design Title" at bounding box center [891, 97] width 349 height 33
type input "s"
type input "sh"
type input "sho"
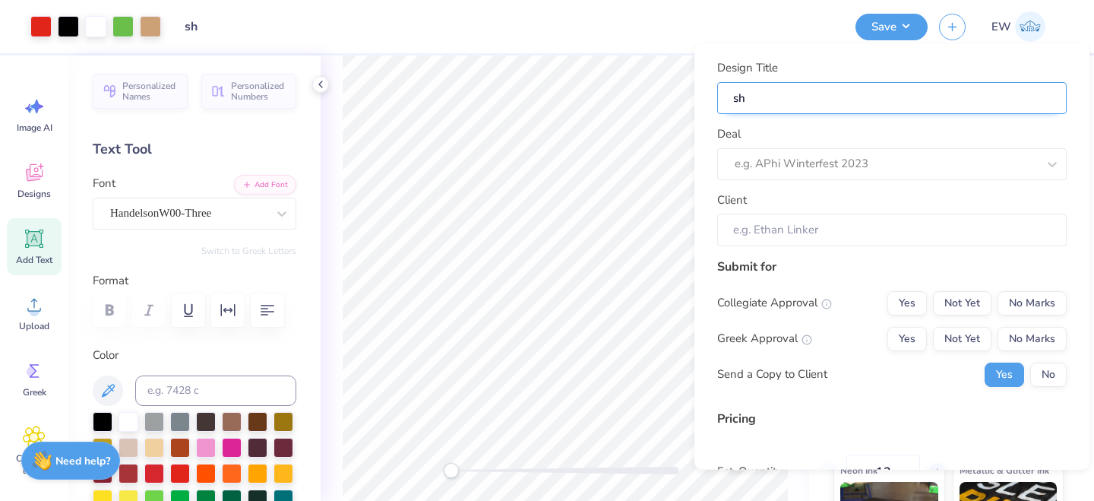
type input "sho"
type input "shor"
type input "short"
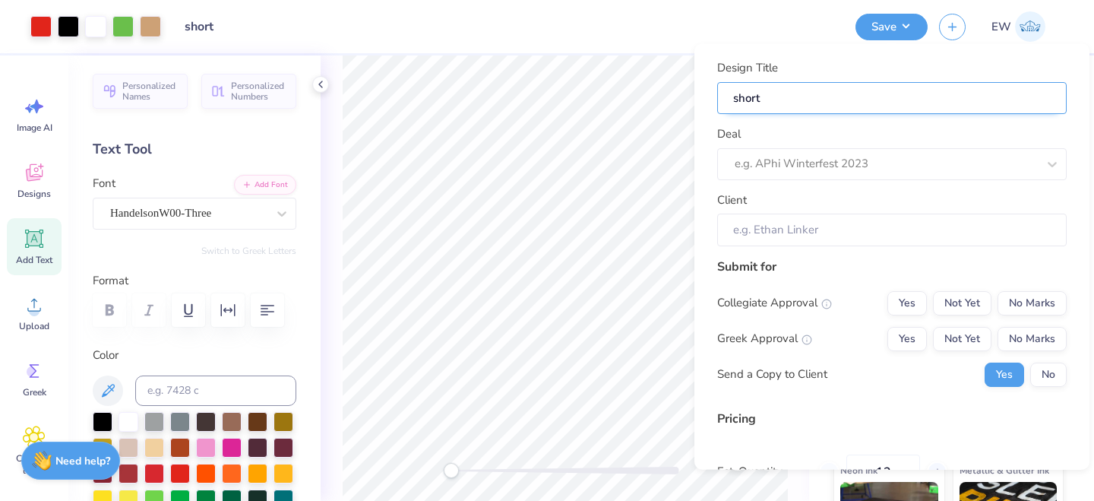
type input "shorts"
type input "shorts d"
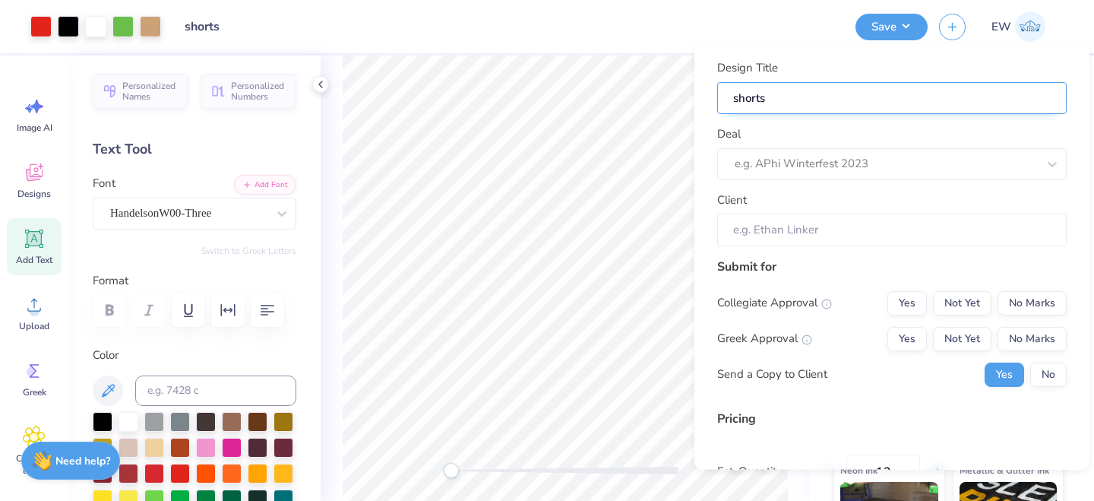
type input "shorts d"
type input "shorts de"
type input "shorts des"
type input "shorts desi"
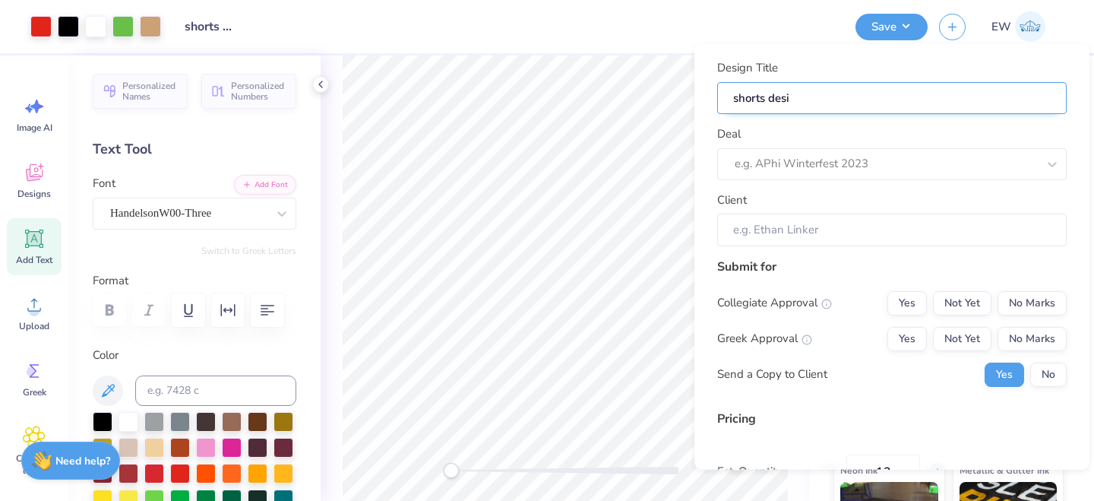
type input "shorts desig"
type input "shorts design"
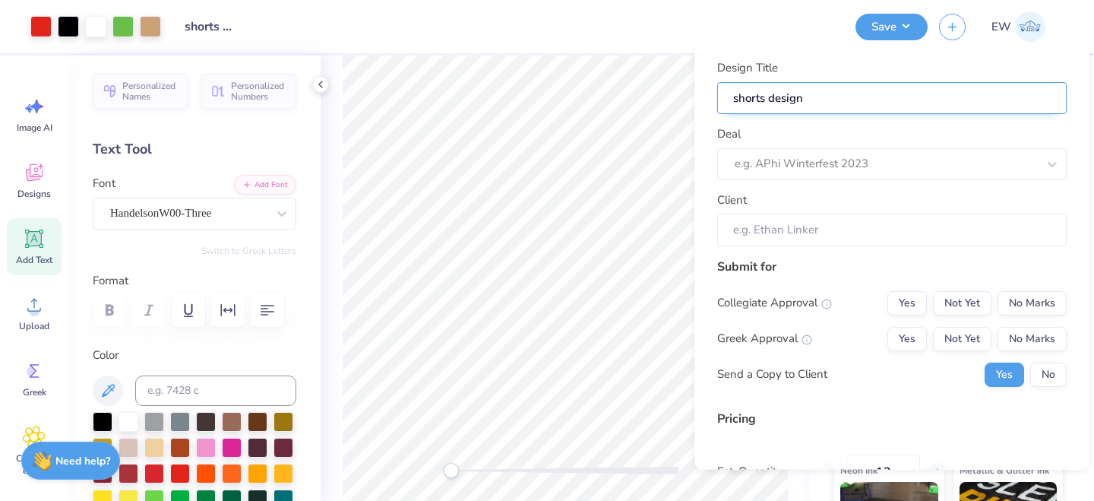
type input "shorts design"
type input "shorts design -"
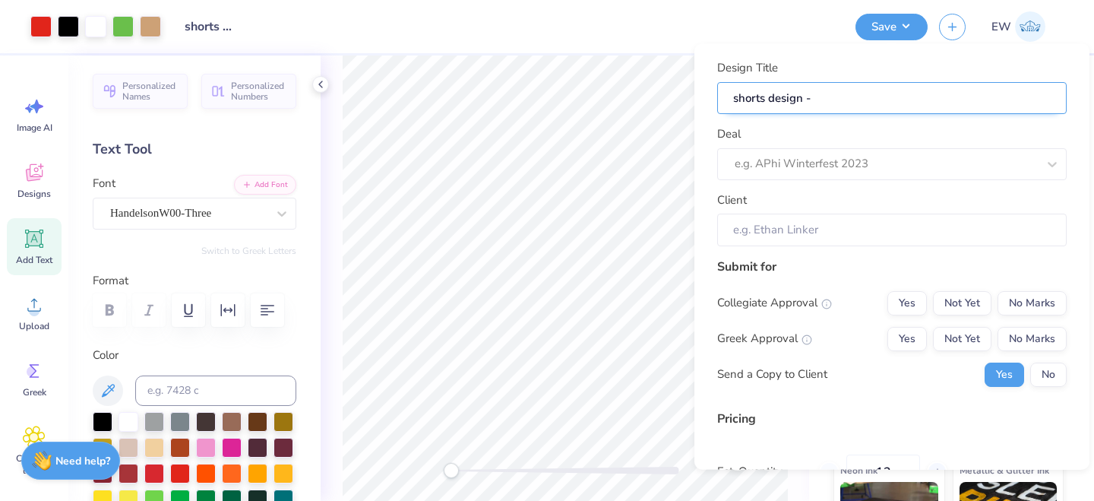
type input "shorts design - k"
type input "shorts design - ka"
type input "shorts design - kap"
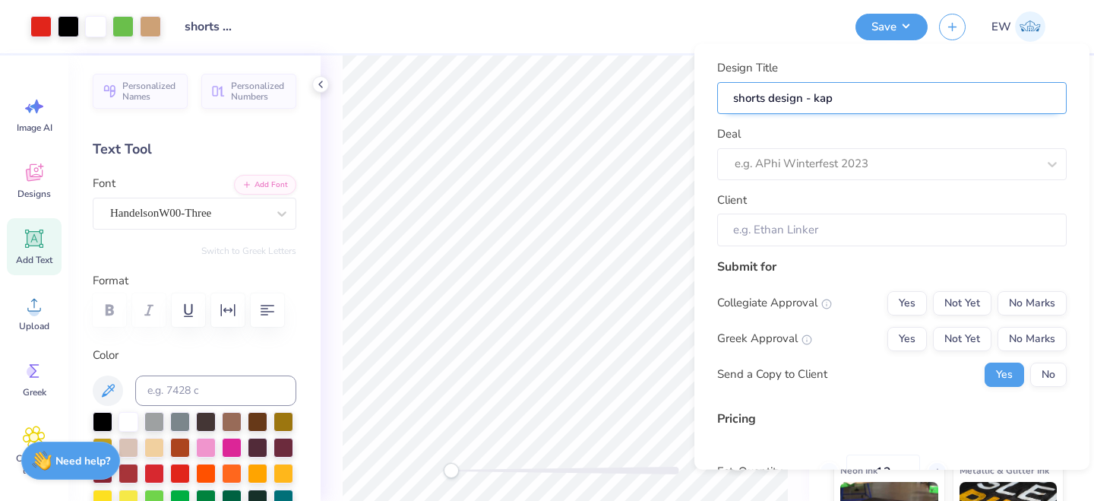
type input "shorts design - [PERSON_NAME]"
type input "shorts design - kappa"
type input "shorts design - kappa,"
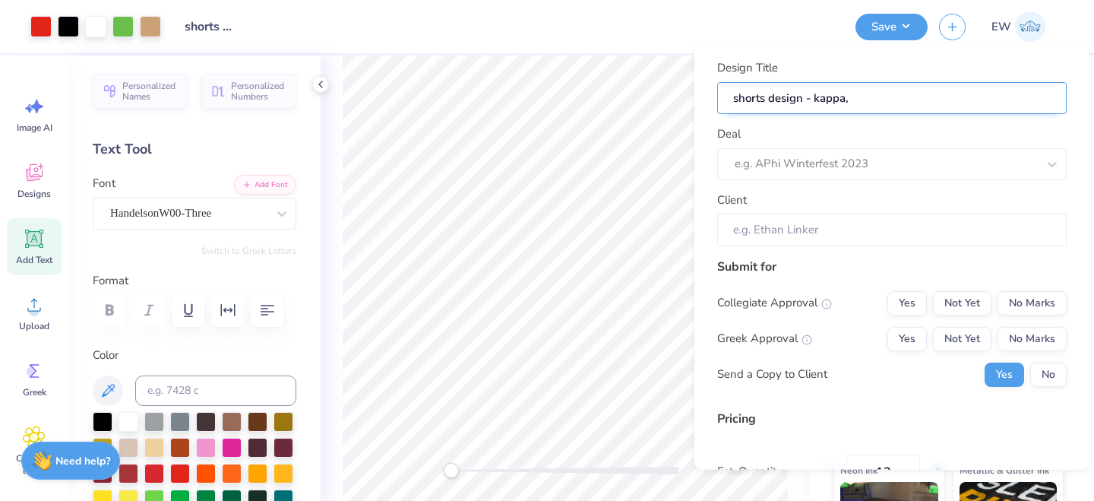
type input "shorts design - kappa,"
type input "shorts design - kappa, te"
type input "shorts design - kappa, tex"
type input "shorts design - kappa, texa"
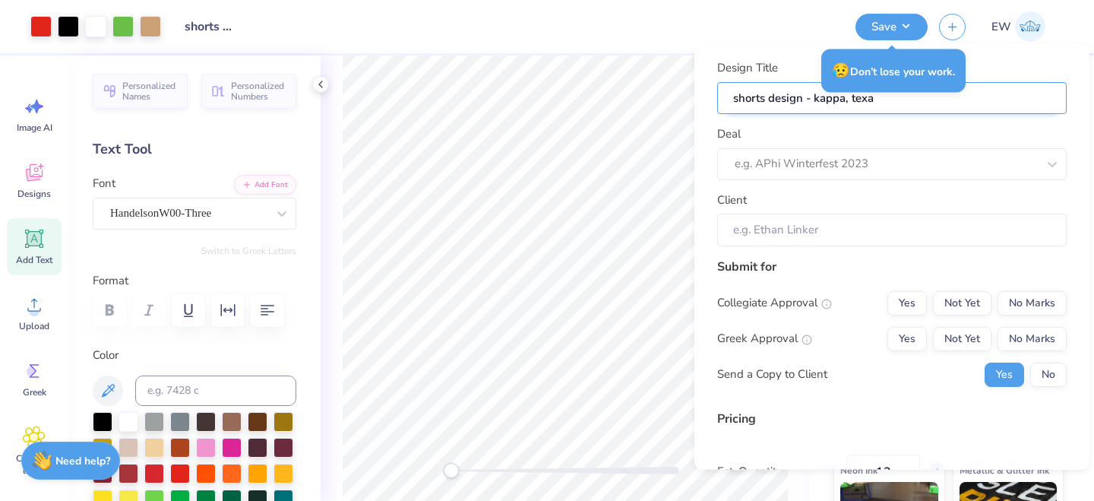
type input "shorts design - kappa, [US_STATE]"
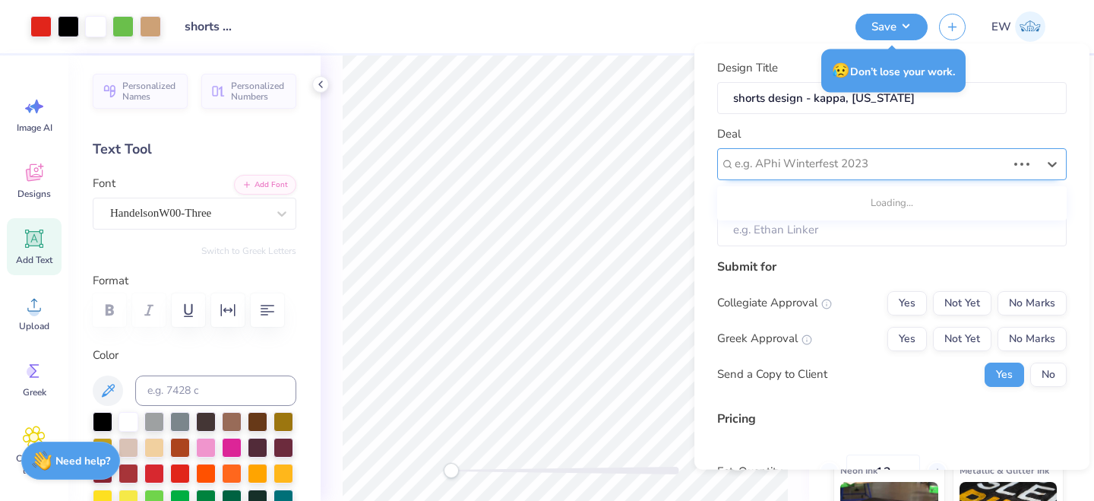
click at [778, 169] on div at bounding box center [871, 163] width 272 height 21
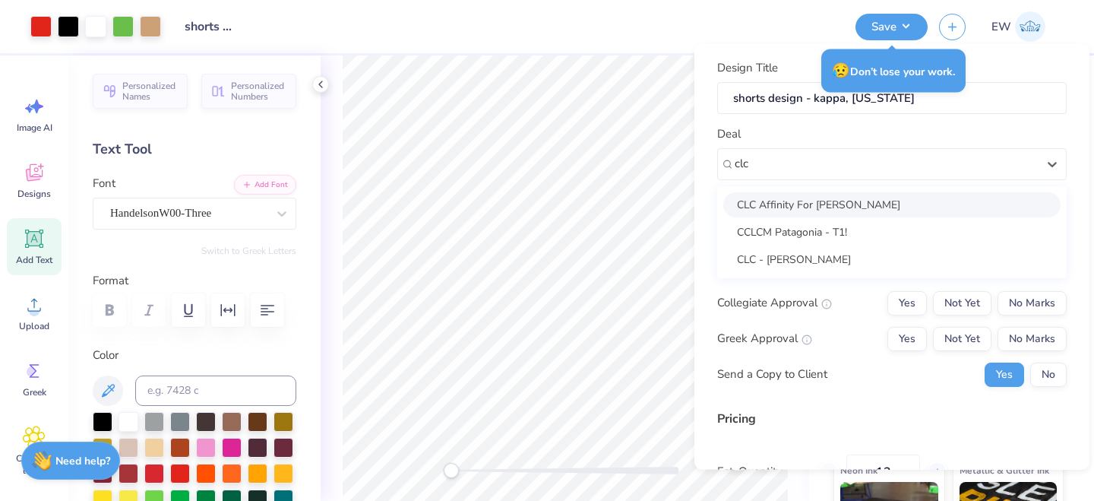
click at [780, 206] on div "CLC Affinity For [PERSON_NAME]" at bounding box center [891, 203] width 337 height 25
type input "clc"
type input "[PERSON_NAME]"
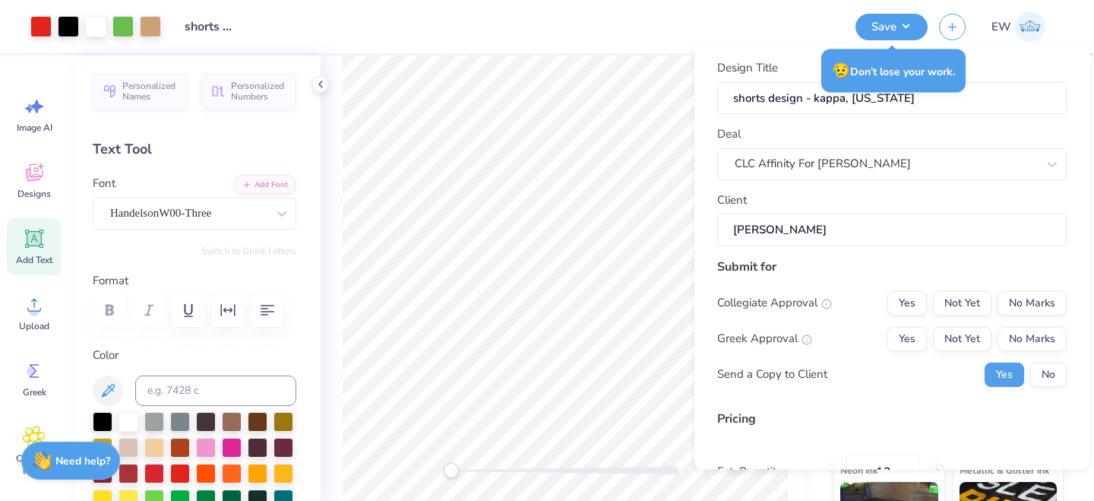
type input "$78.57"
click at [955, 302] on button "Not Yet" at bounding box center [962, 302] width 58 height 24
click at [960, 331] on button "Not Yet" at bounding box center [962, 338] width 58 height 24
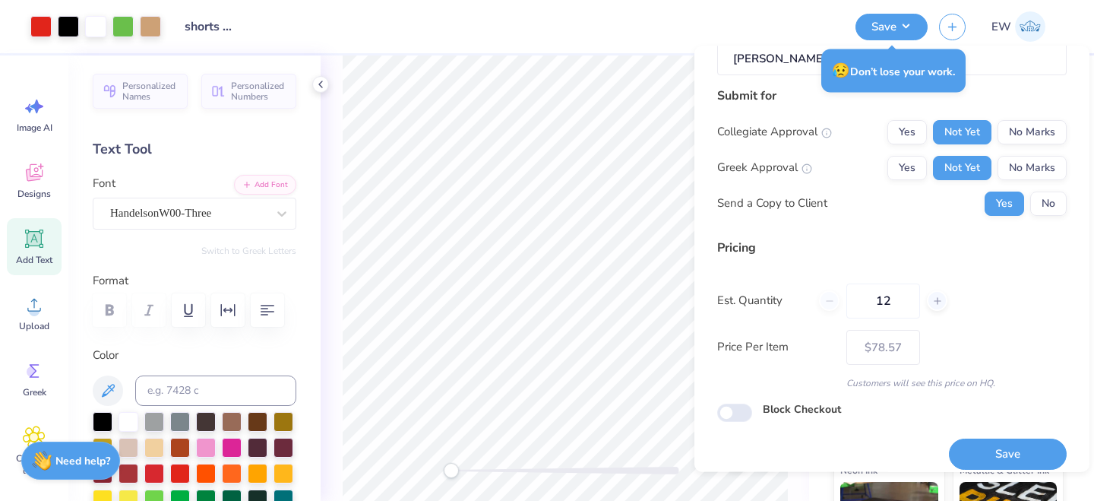
scroll to position [186, 0]
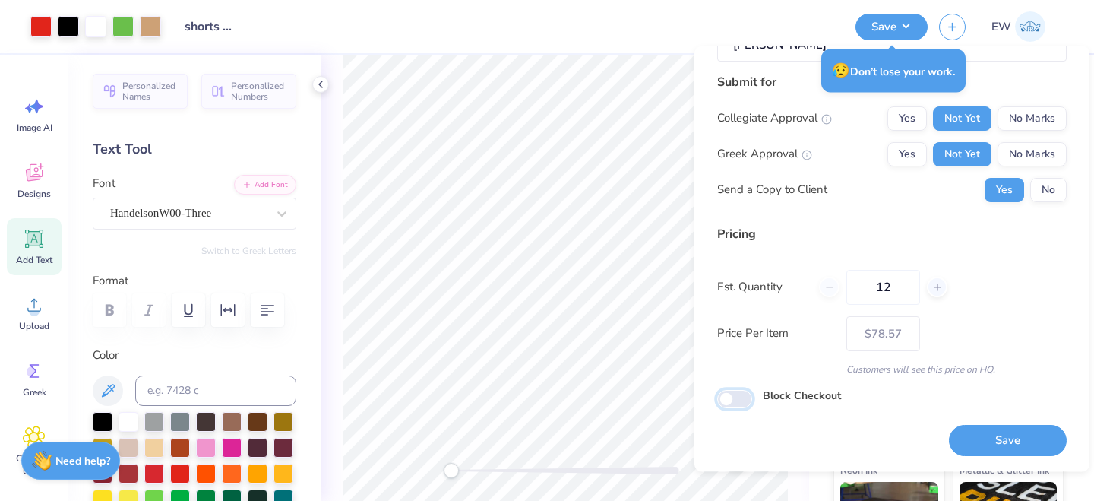
click at [733, 407] on input "Block Checkout" at bounding box center [734, 399] width 35 height 18
checkbox input "true"
click at [1026, 436] on button "Save" at bounding box center [1008, 440] width 118 height 31
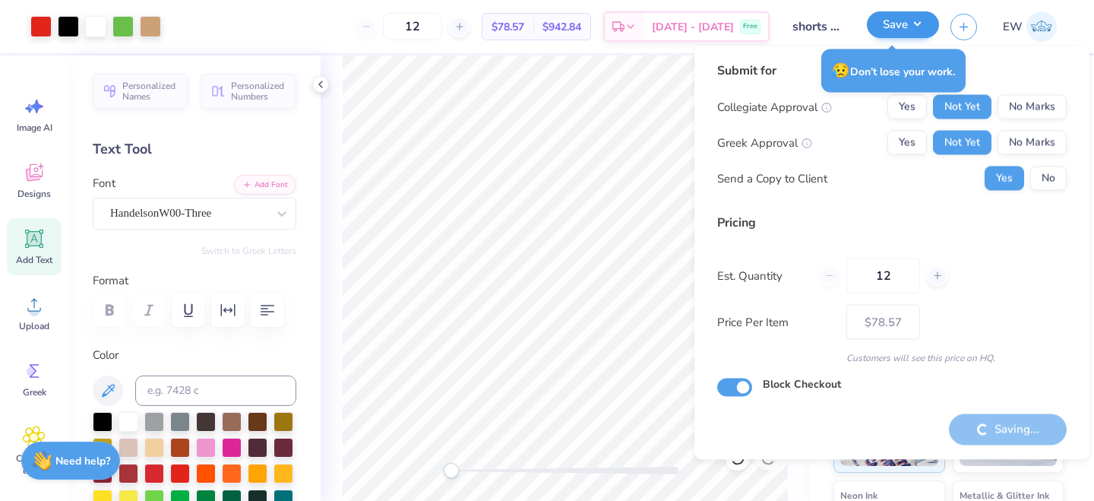
type input "– –"
